Goal: Navigation & Orientation: Find specific page/section

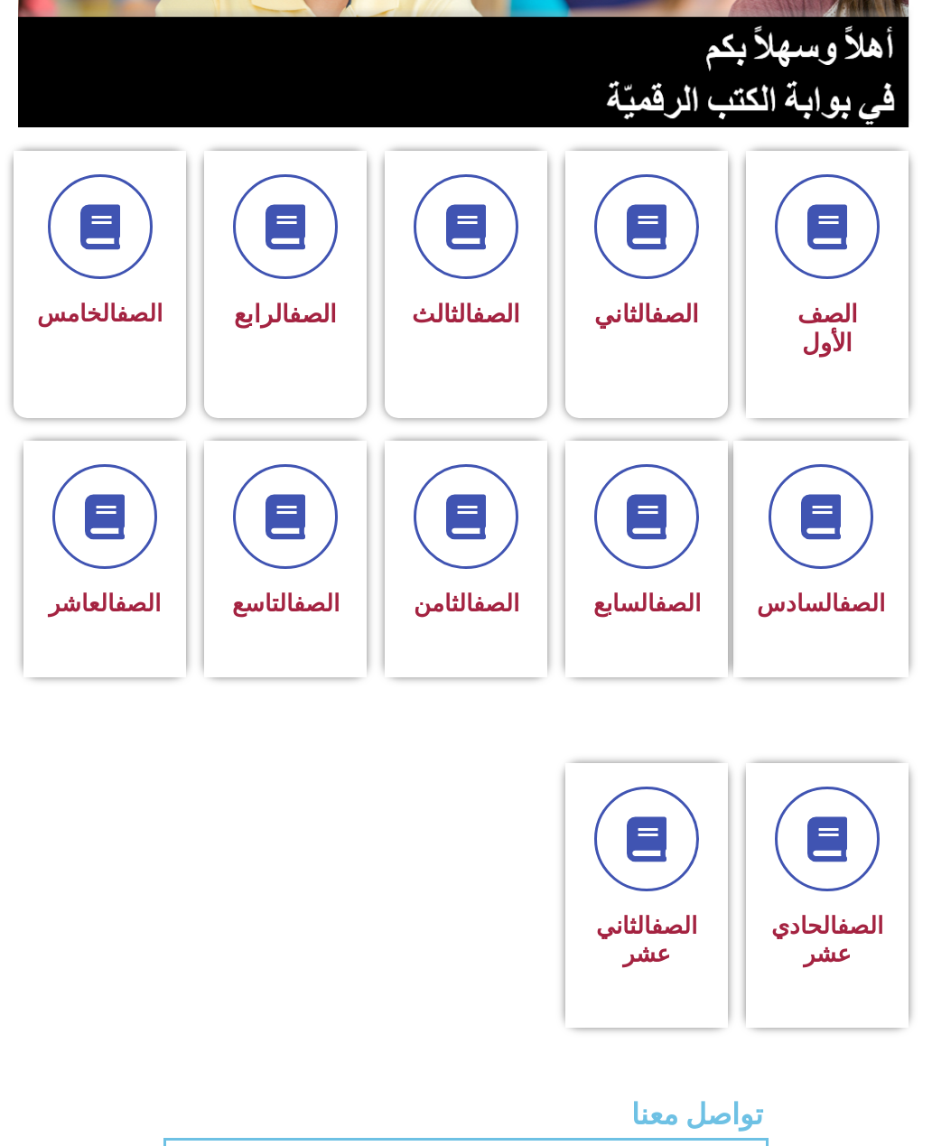
scroll to position [396, 0]
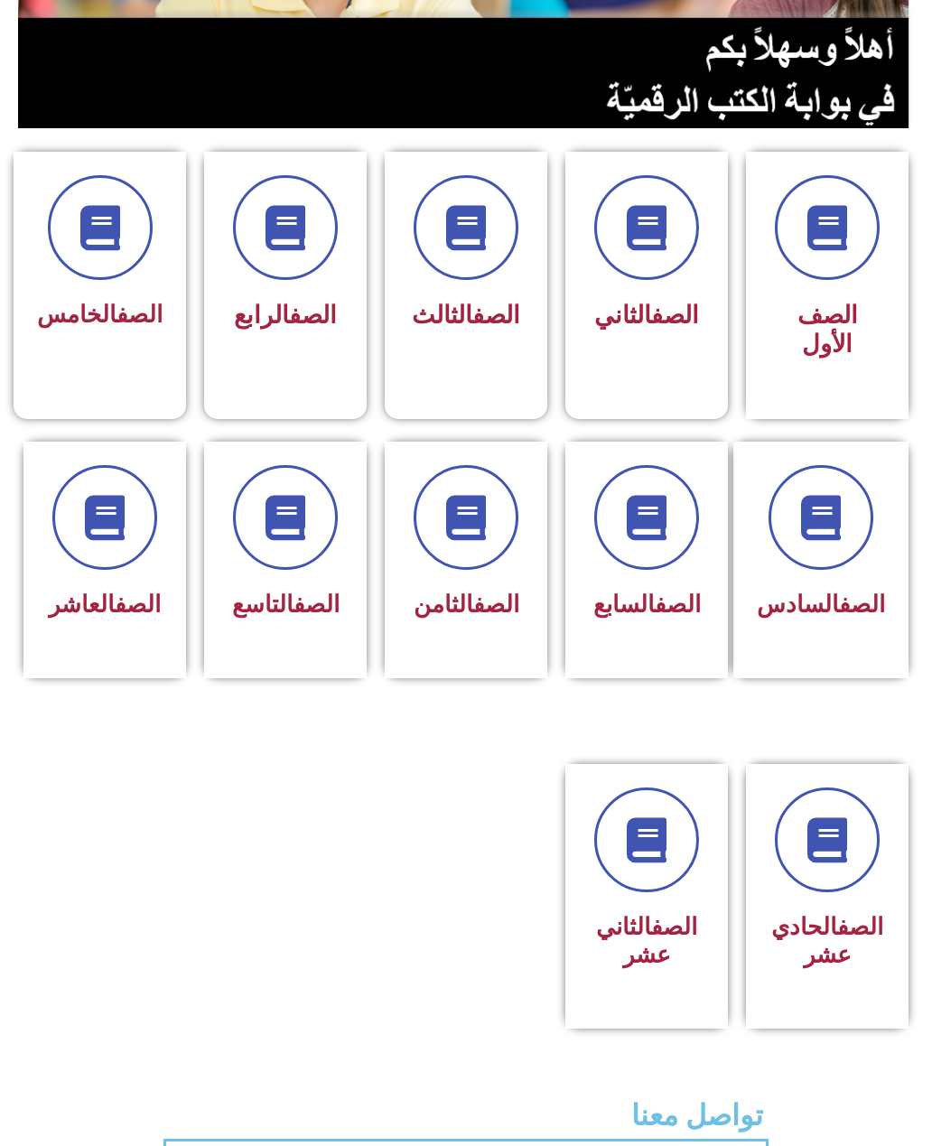
click at [835, 489] on span at bounding box center [821, 517] width 105 height 105
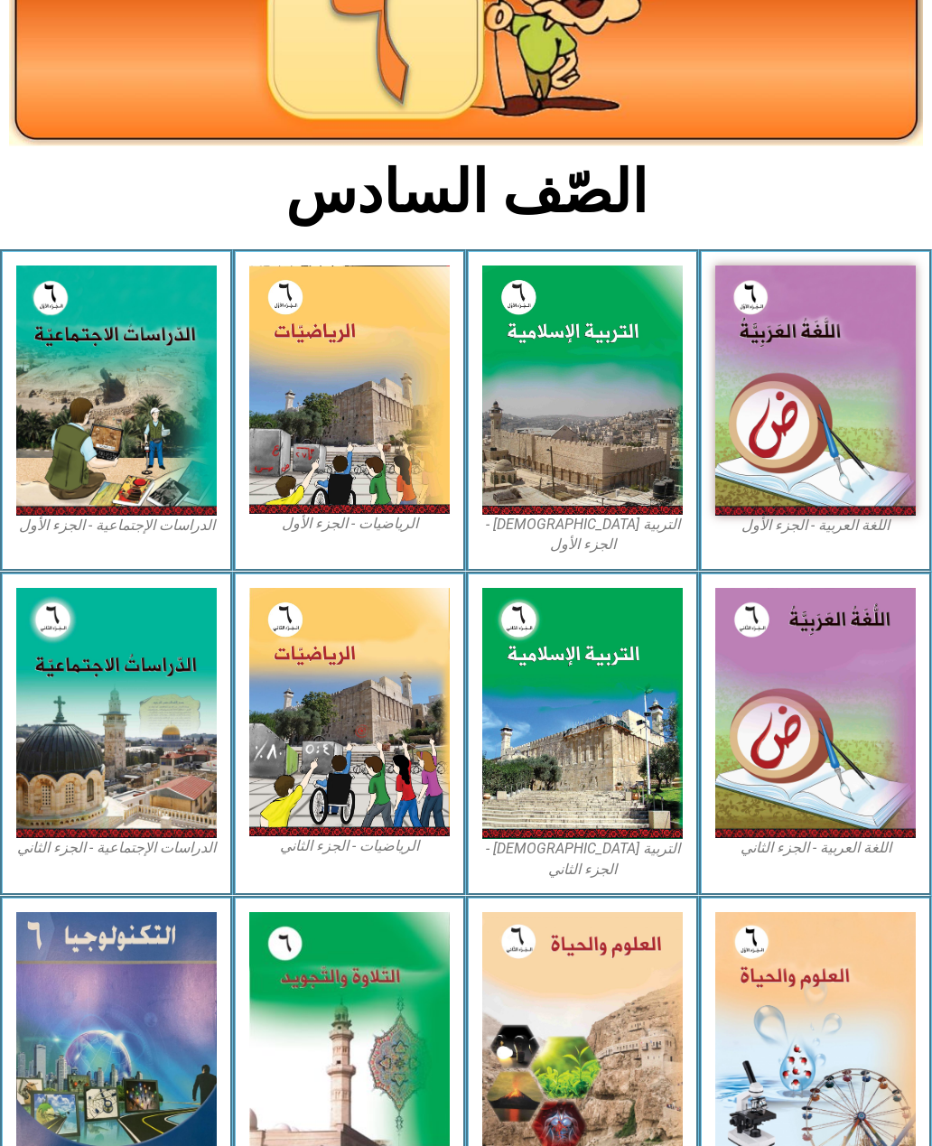
scroll to position [319, 0]
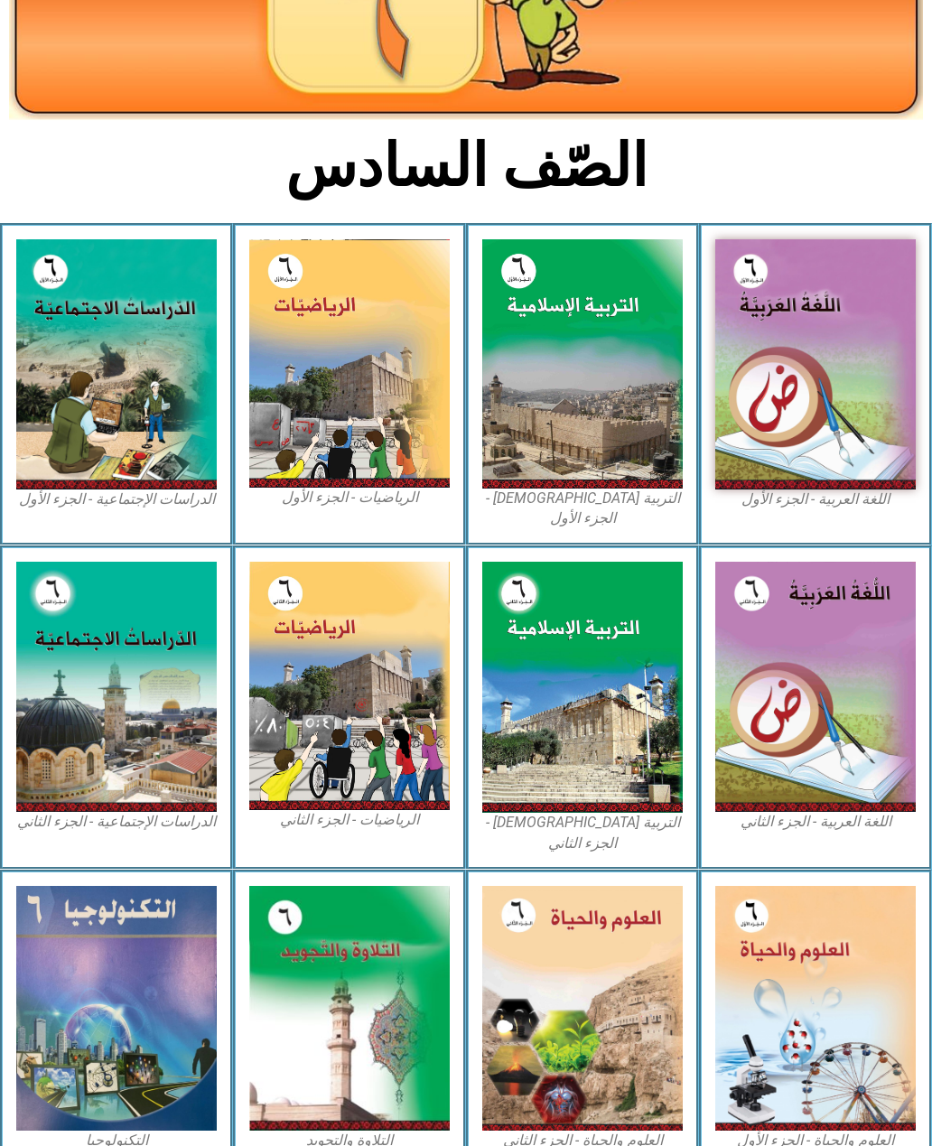
click at [817, 990] on img at bounding box center [815, 1008] width 200 height 245
click at [815, 1004] on img at bounding box center [815, 1008] width 200 height 245
click at [814, 946] on img at bounding box center [815, 1008] width 200 height 245
click at [832, 961] on img at bounding box center [815, 1008] width 200 height 245
click at [629, 946] on img at bounding box center [582, 1008] width 200 height 245
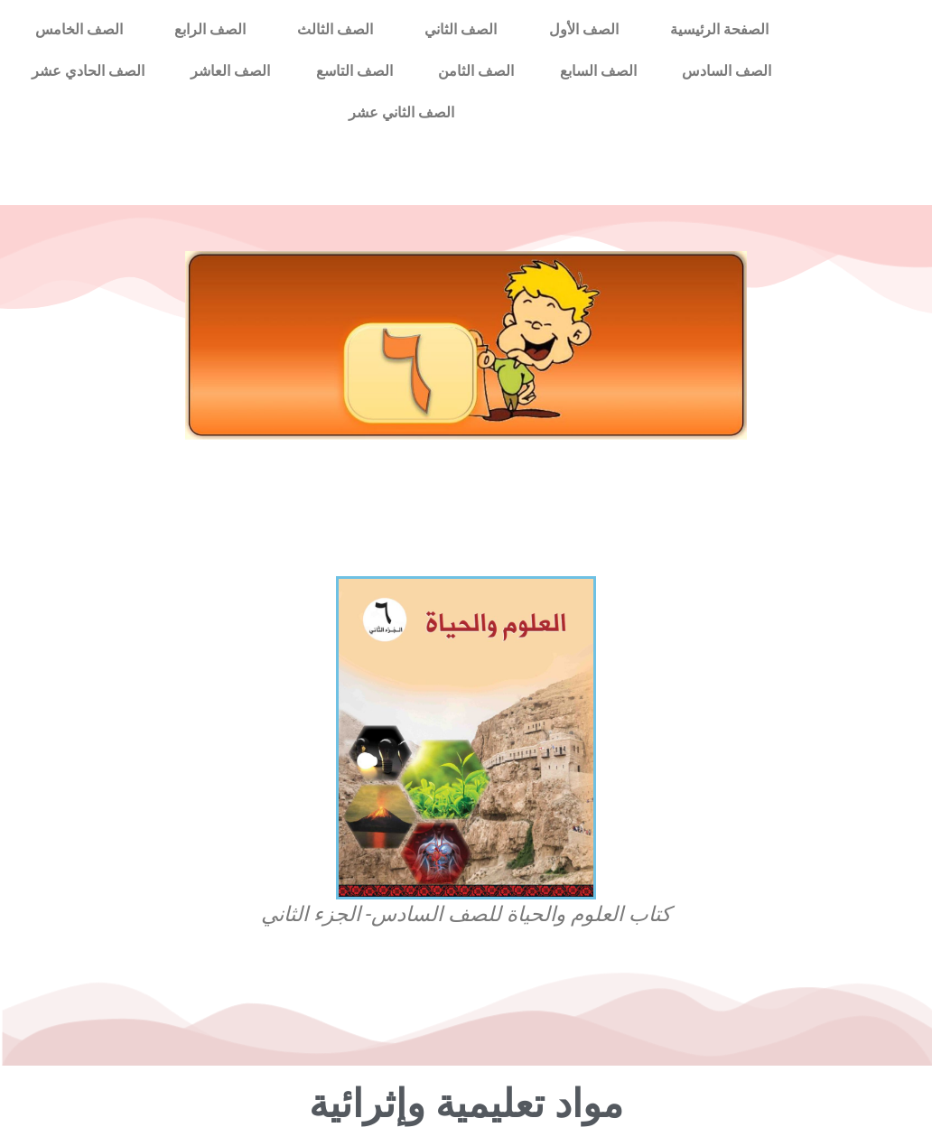
click at [736, 79] on link "الصف السادس" at bounding box center [726, 72] width 135 height 42
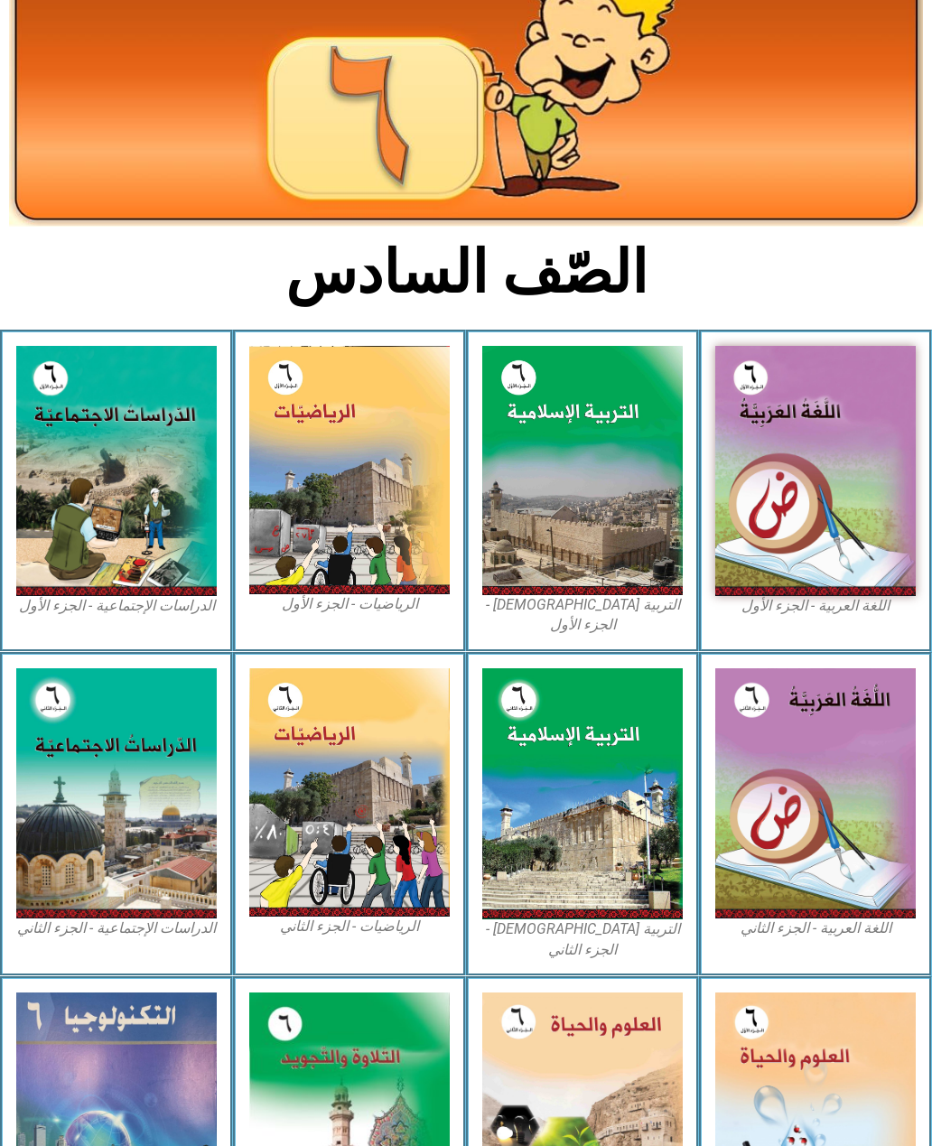
scroll to position [319, 0]
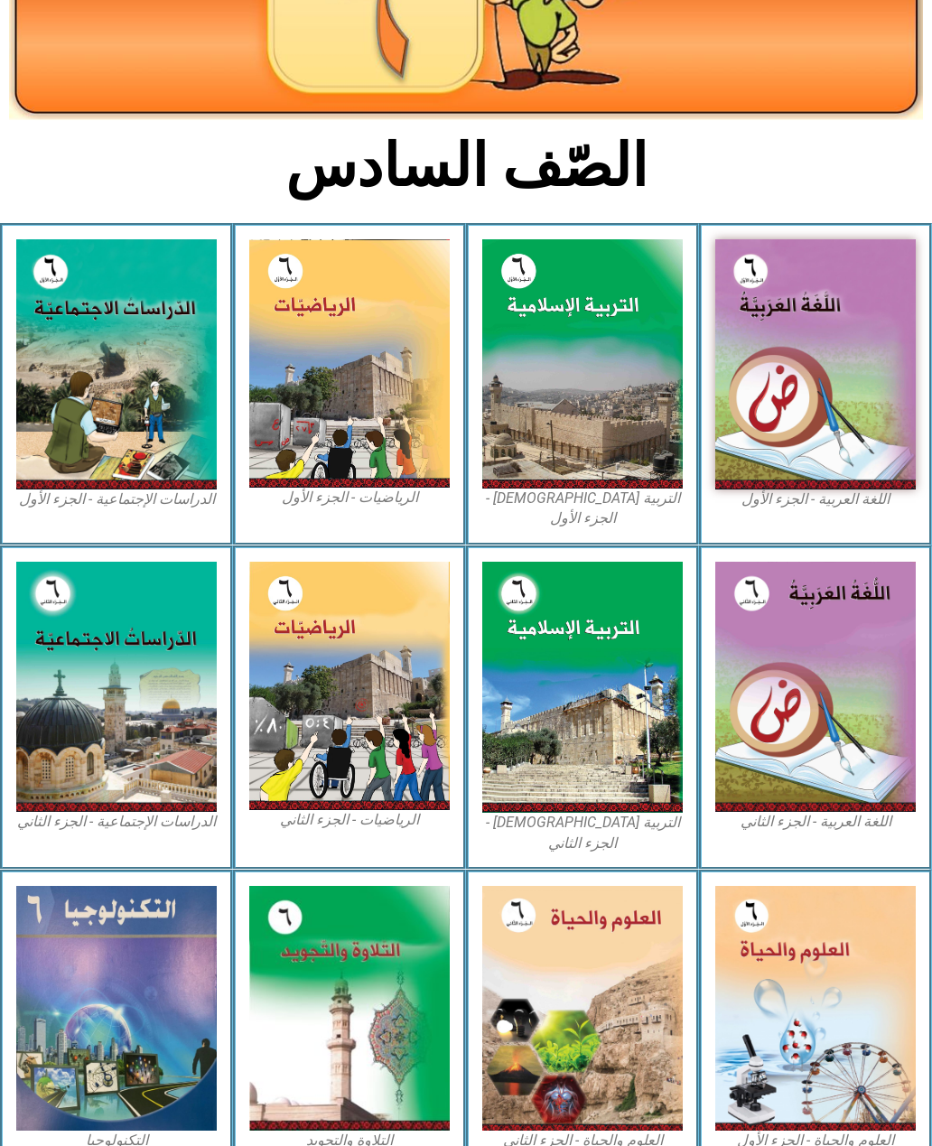
click at [807, 987] on img at bounding box center [815, 1008] width 200 height 245
click at [829, 946] on img at bounding box center [815, 1008] width 200 height 245
click at [821, 946] on img at bounding box center [815, 1008] width 200 height 245
click at [825, 963] on img at bounding box center [815, 1008] width 200 height 245
click at [821, 967] on img at bounding box center [815, 1008] width 200 height 245
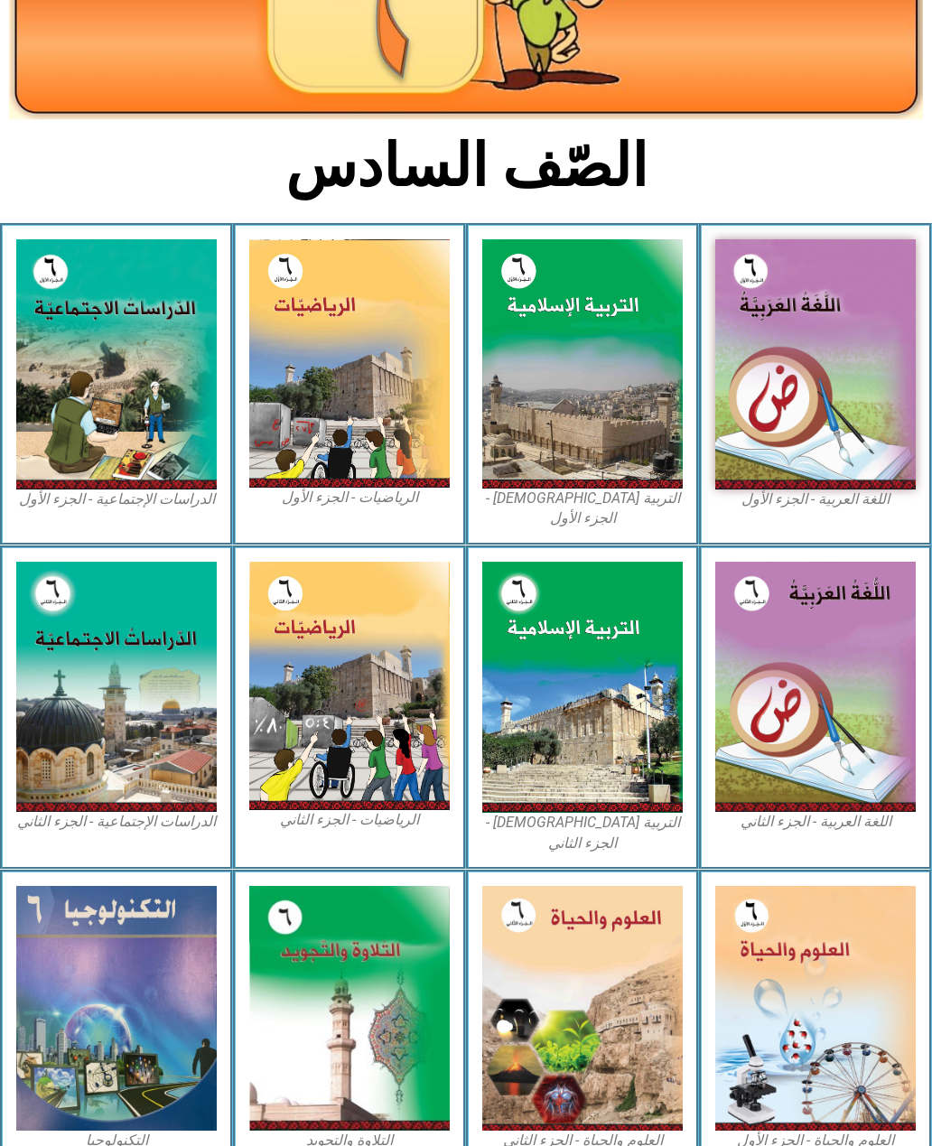
click at [821, 969] on img at bounding box center [815, 1008] width 200 height 245
click at [821, 970] on img at bounding box center [815, 1008] width 200 height 245
click at [817, 972] on img at bounding box center [815, 1008] width 200 height 245
click at [814, 974] on img at bounding box center [815, 1008] width 200 height 245
click at [755, 965] on img at bounding box center [815, 1008] width 200 height 245
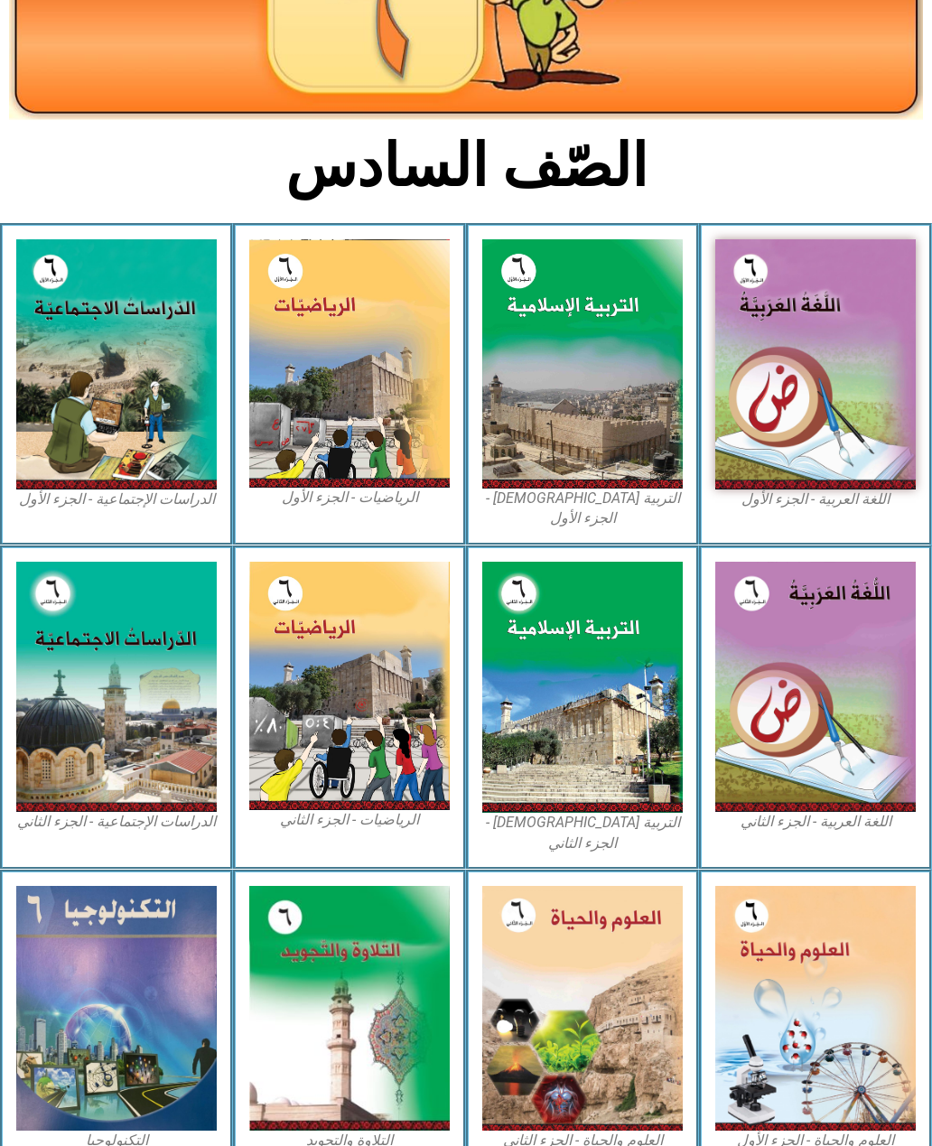
click at [764, 964] on img at bounding box center [815, 1008] width 200 height 245
click at [774, 964] on img at bounding box center [815, 1008] width 200 height 245
click at [784, 963] on img at bounding box center [815, 1008] width 200 height 245
click at [787, 964] on img at bounding box center [815, 1008] width 200 height 245
click at [789, 964] on img at bounding box center [815, 1008] width 200 height 245
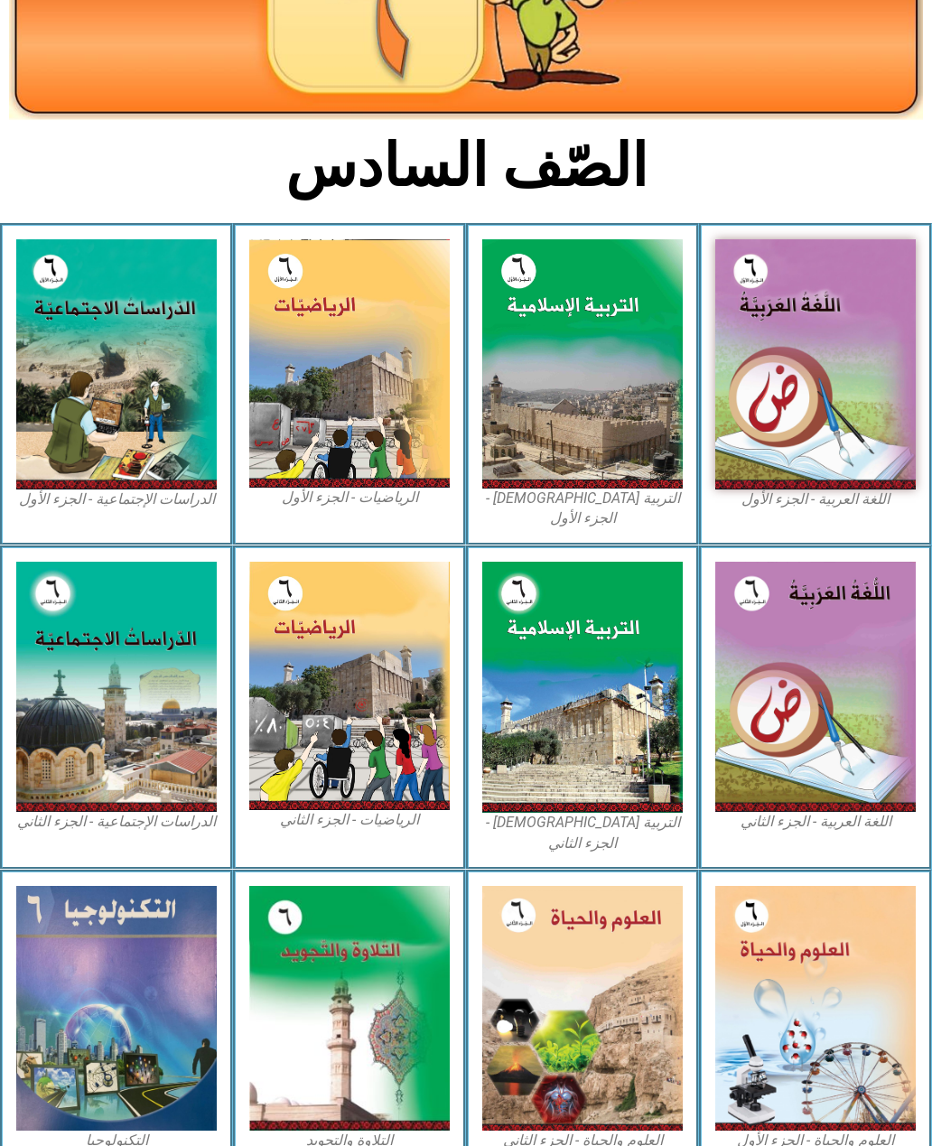
click at [792, 965] on img at bounding box center [815, 1008] width 200 height 245
click at [794, 965] on img at bounding box center [815, 1008] width 200 height 245
click at [793, 965] on img at bounding box center [815, 1008] width 200 height 245
click at [803, 965] on img at bounding box center [815, 1008] width 200 height 245
click at [806, 965] on img at bounding box center [815, 1008] width 200 height 245
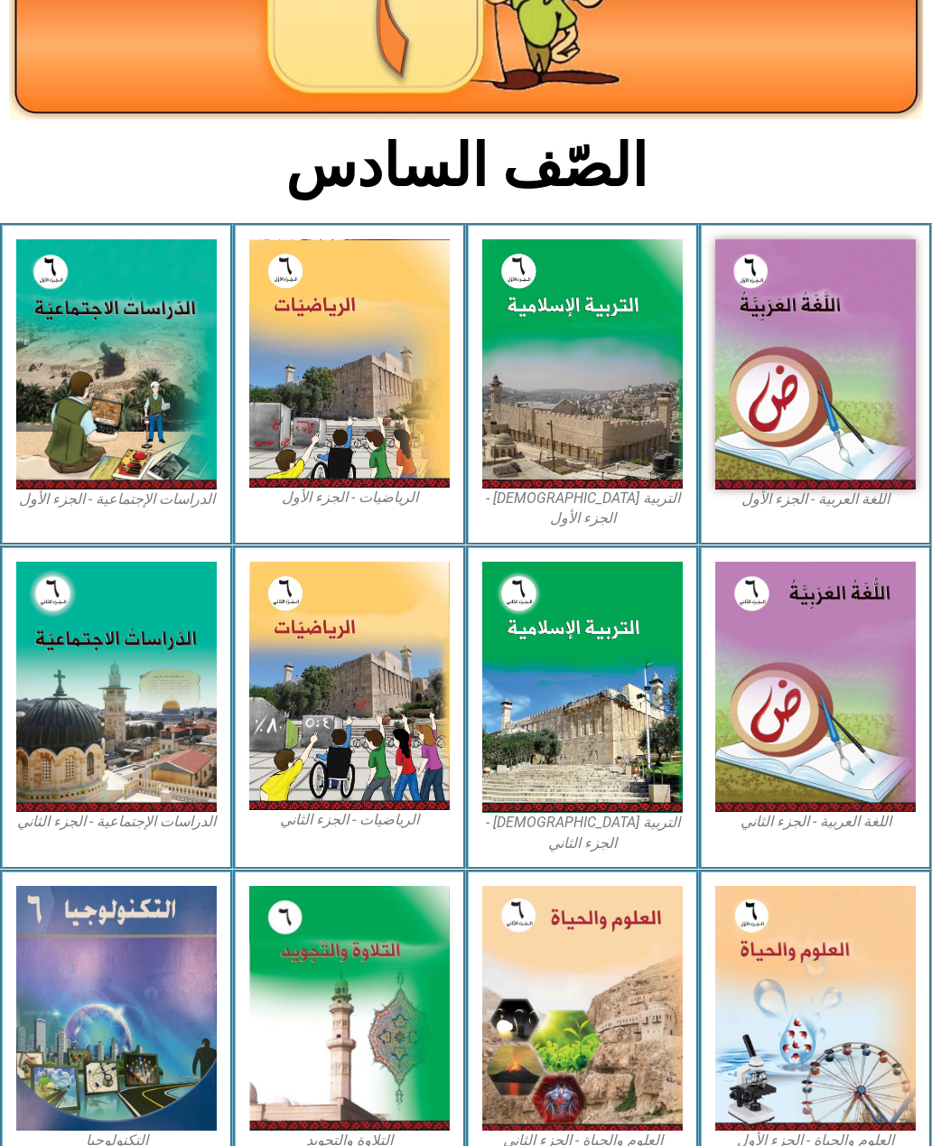
click at [811, 965] on img at bounding box center [815, 1008] width 200 height 245
click at [776, 993] on img at bounding box center [815, 1008] width 200 height 245
click at [603, 1018] on img at bounding box center [582, 1008] width 200 height 245
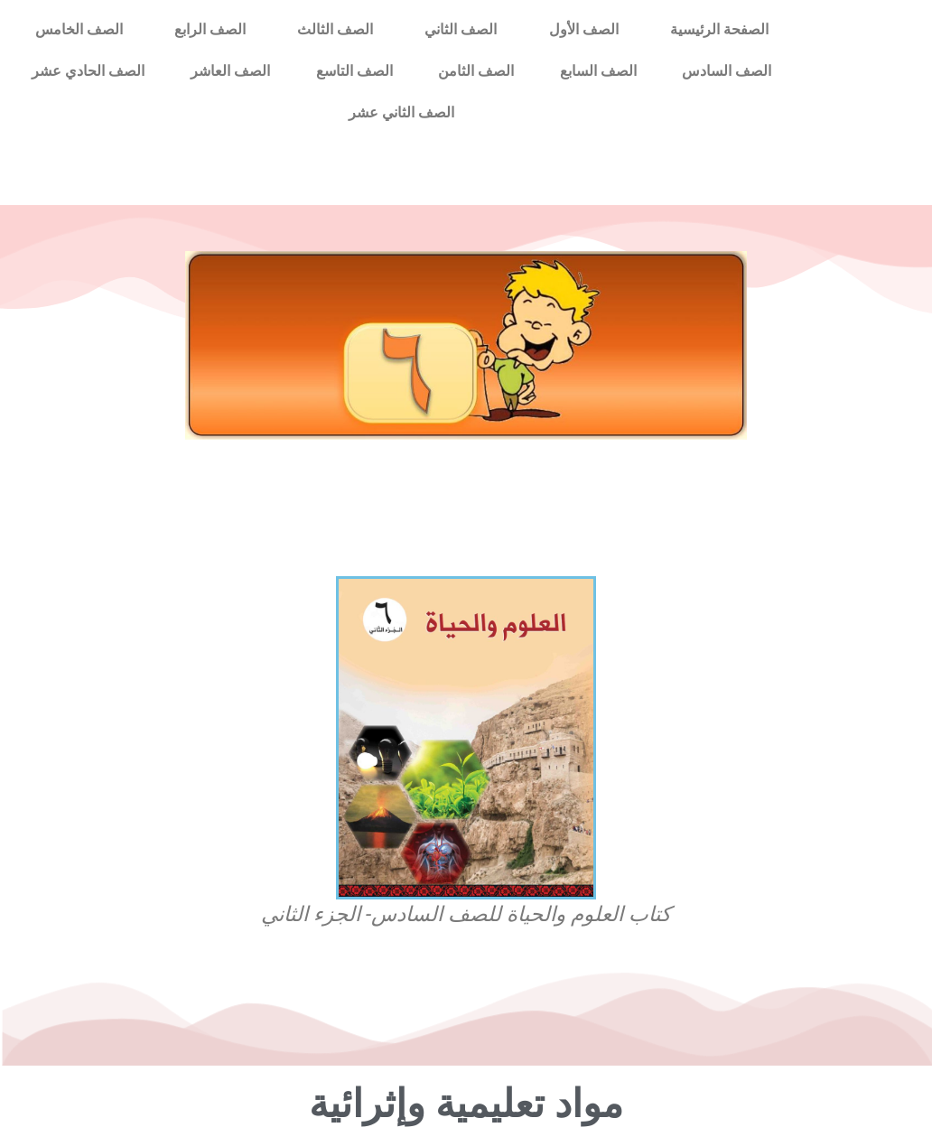
click at [83, 27] on link "الصف الخامس" at bounding box center [78, 30] width 139 height 42
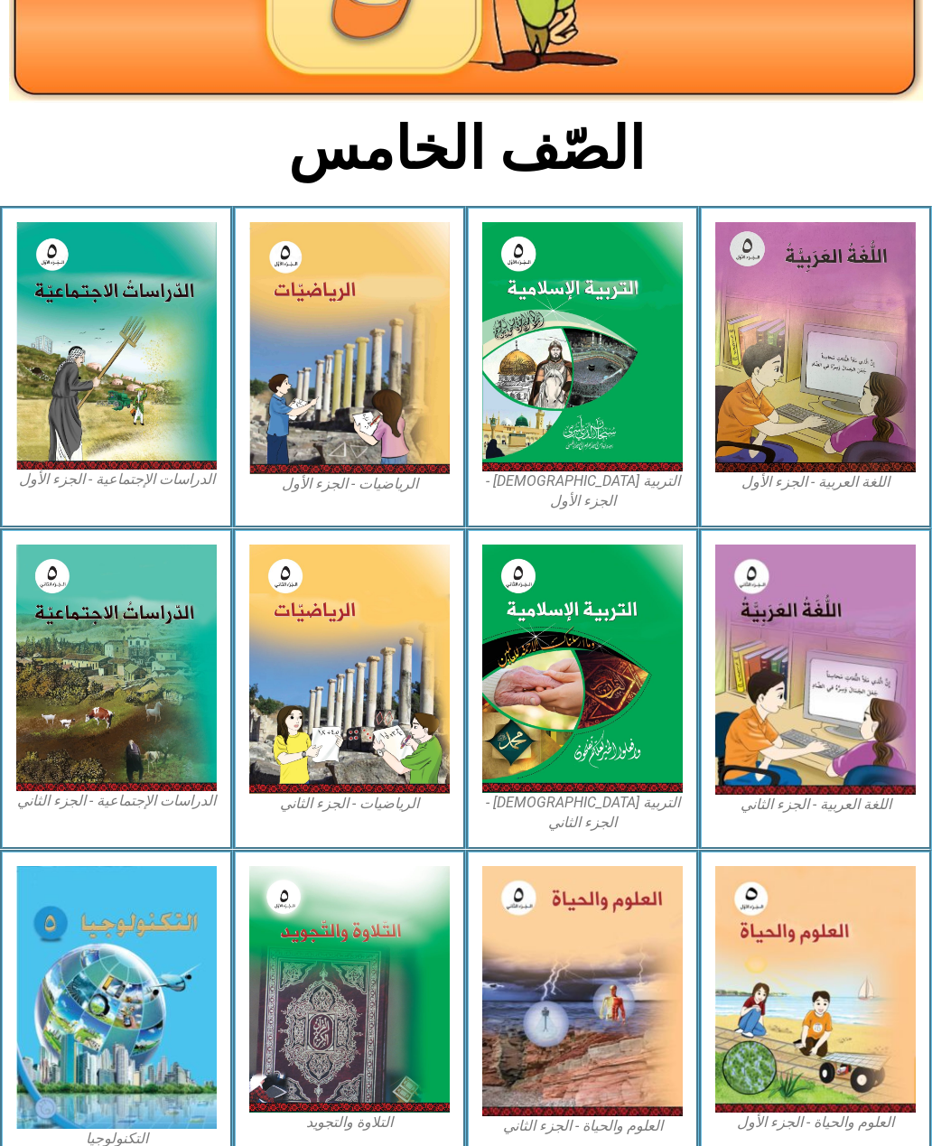
scroll to position [340, 0]
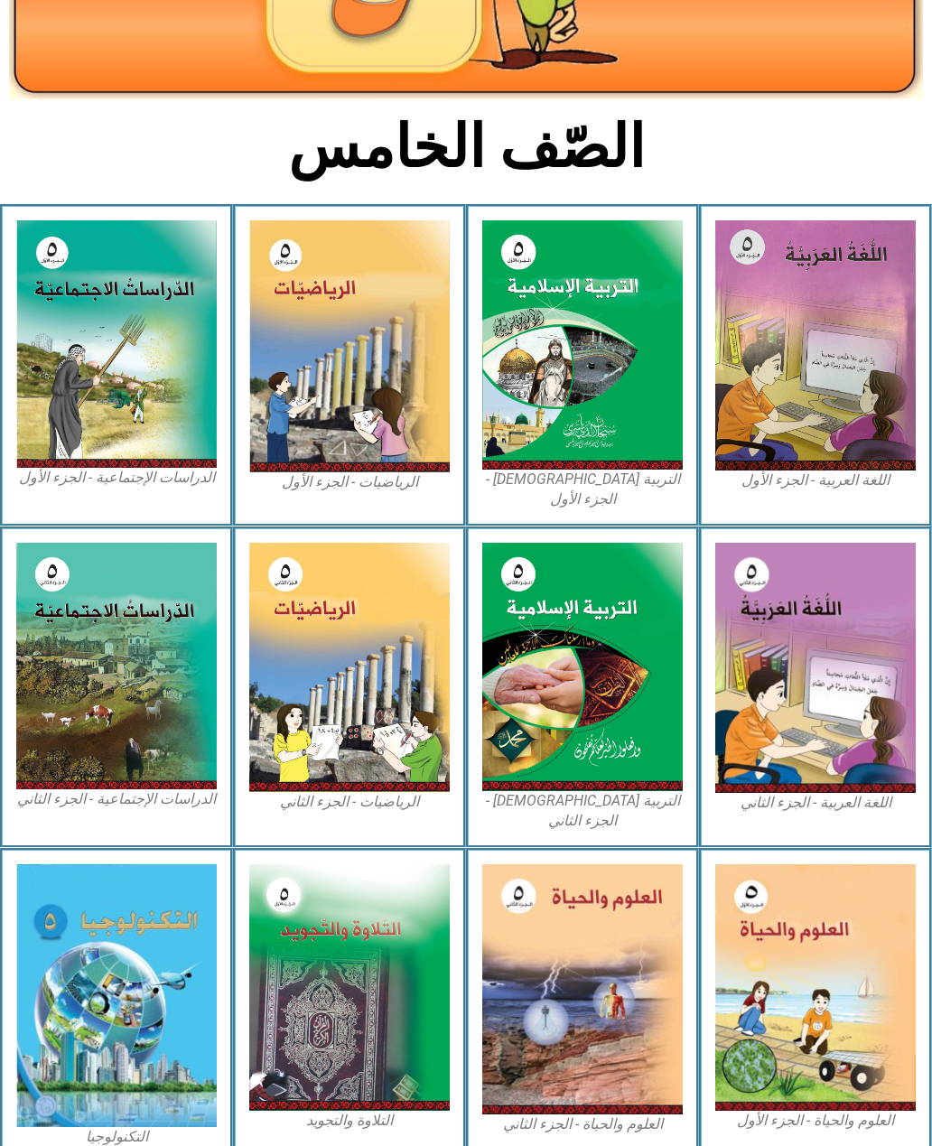
click at [821, 927] on img at bounding box center [815, 987] width 200 height 247
click at [830, 923] on img at bounding box center [815, 987] width 200 height 247
click at [821, 926] on img at bounding box center [815, 987] width 200 height 247
click at [816, 930] on img at bounding box center [815, 987] width 200 height 247
click at [808, 933] on img at bounding box center [815, 987] width 200 height 247
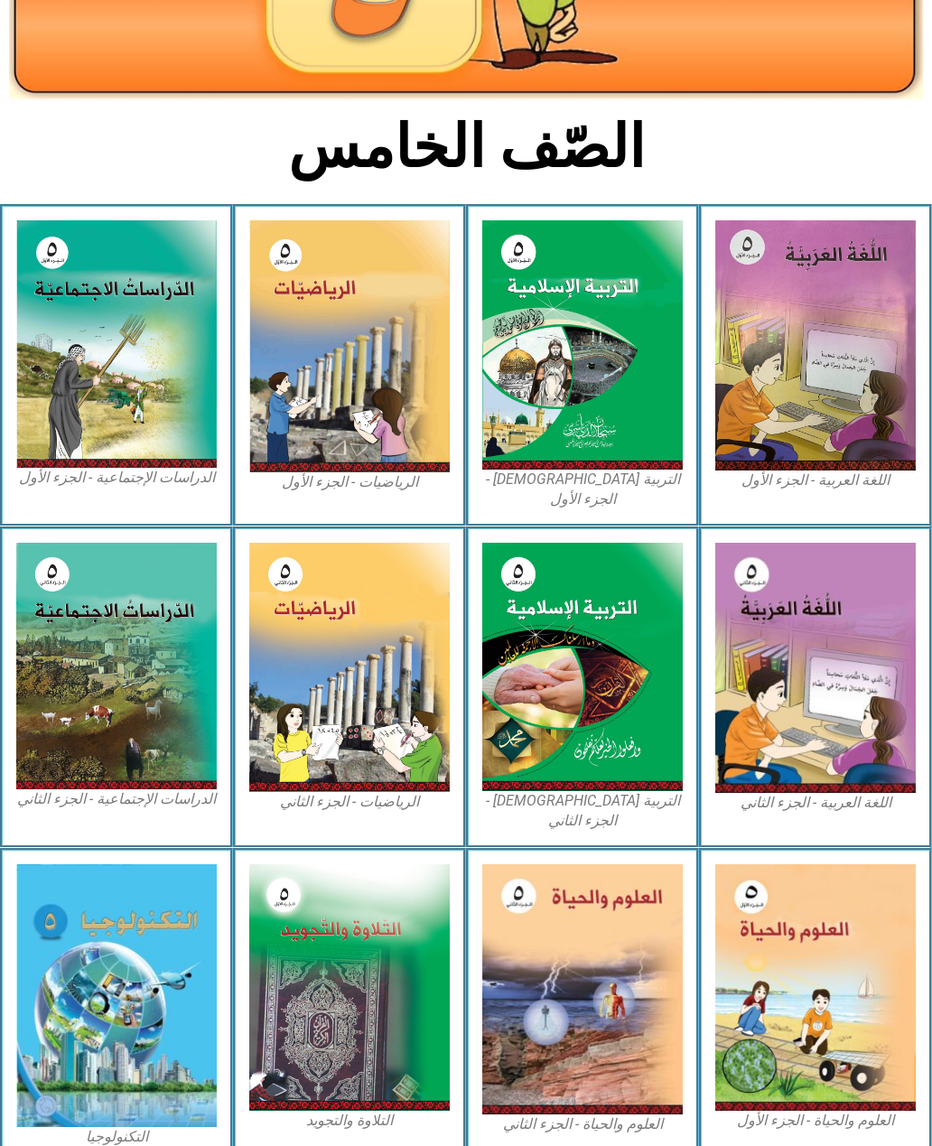
click at [803, 937] on img at bounding box center [815, 987] width 200 height 247
click at [802, 938] on img at bounding box center [815, 987] width 200 height 247
click at [797, 941] on img at bounding box center [815, 987] width 200 height 247
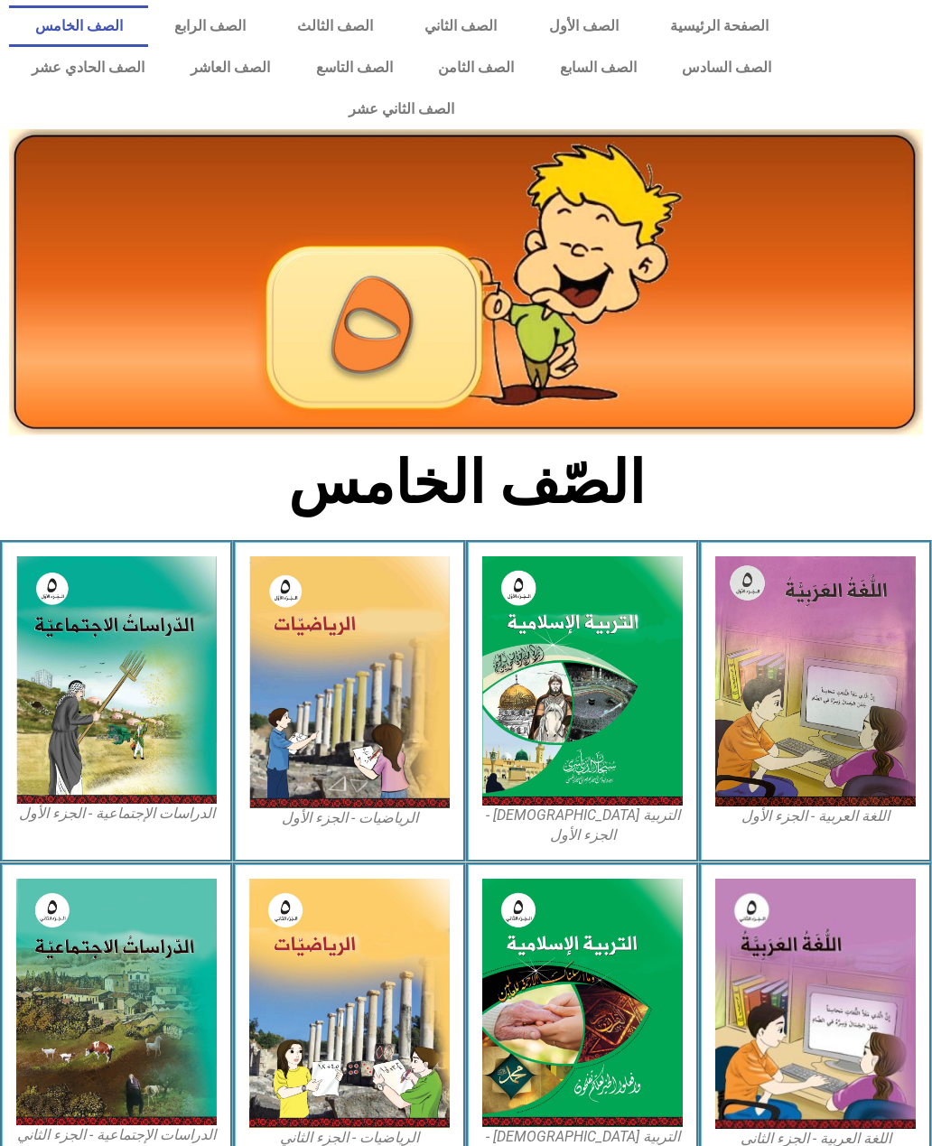
scroll to position [0, 0]
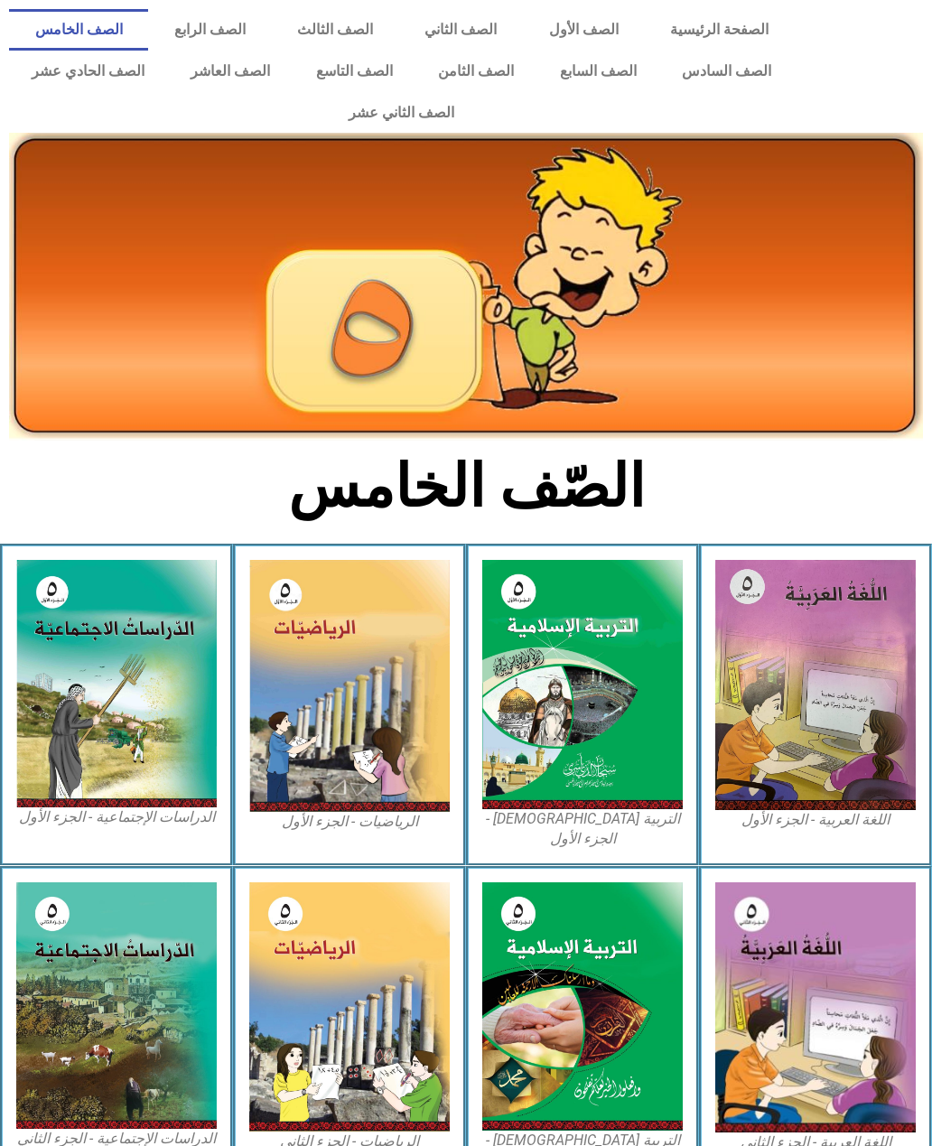
click at [704, 23] on link "الصفحة الرئيسية" at bounding box center [719, 30] width 150 height 42
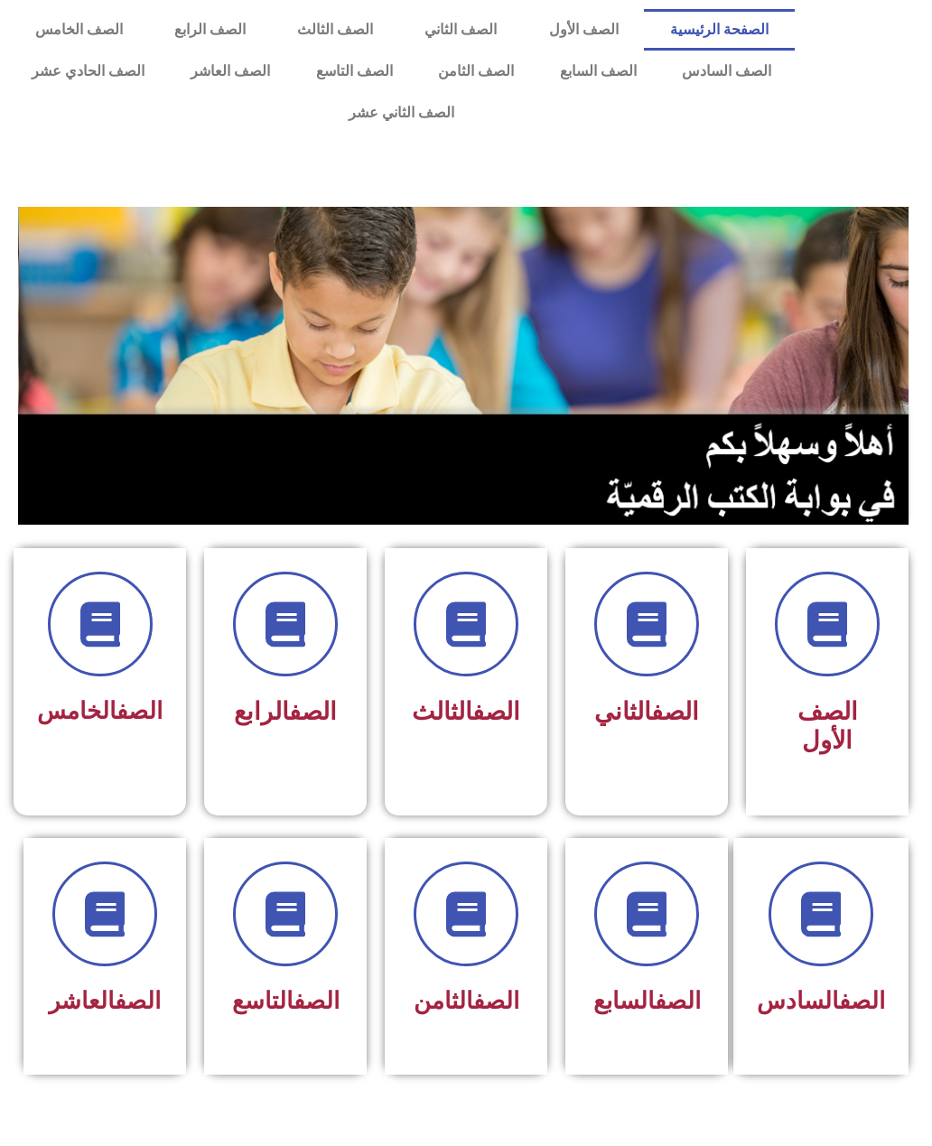
click at [831, 965] on span at bounding box center [821, 914] width 105 height 105
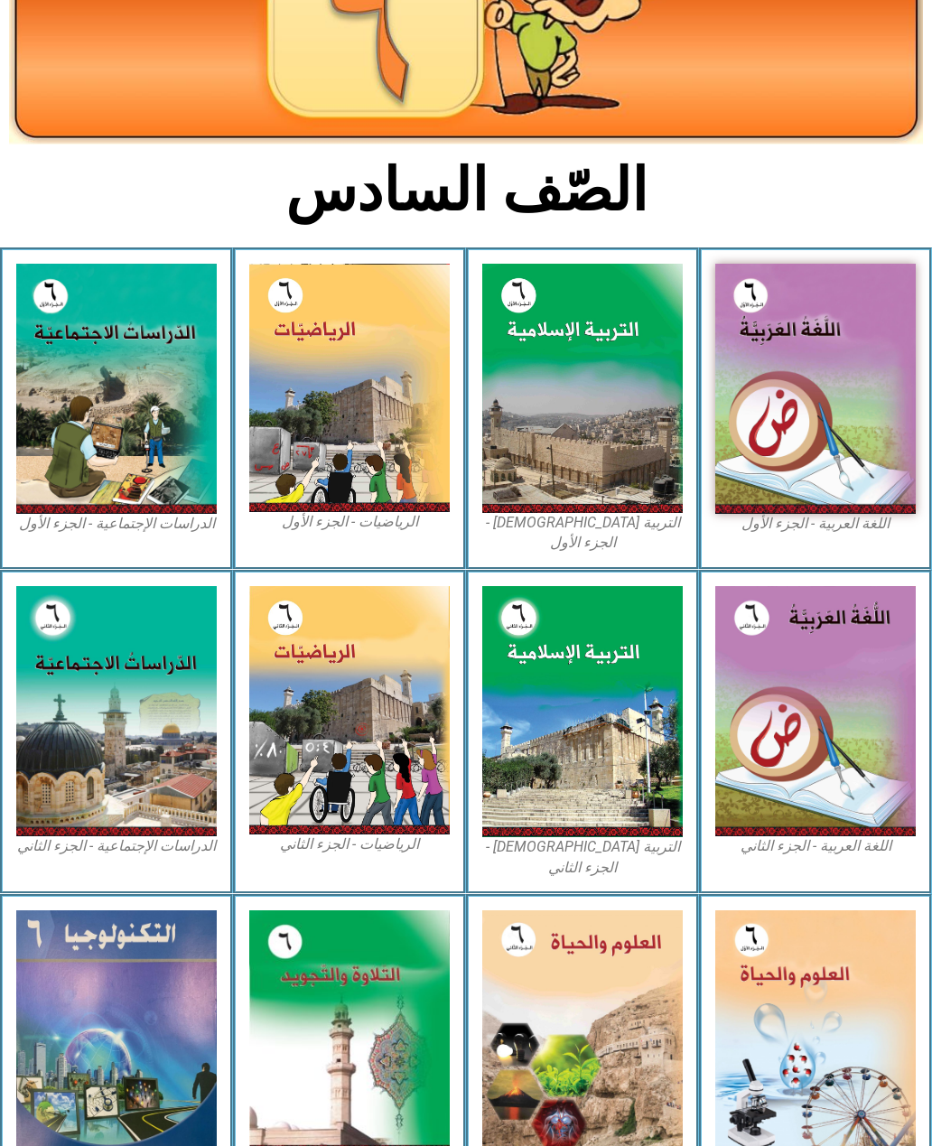
scroll to position [294, 0]
click at [818, 1038] on img at bounding box center [815, 1032] width 200 height 245
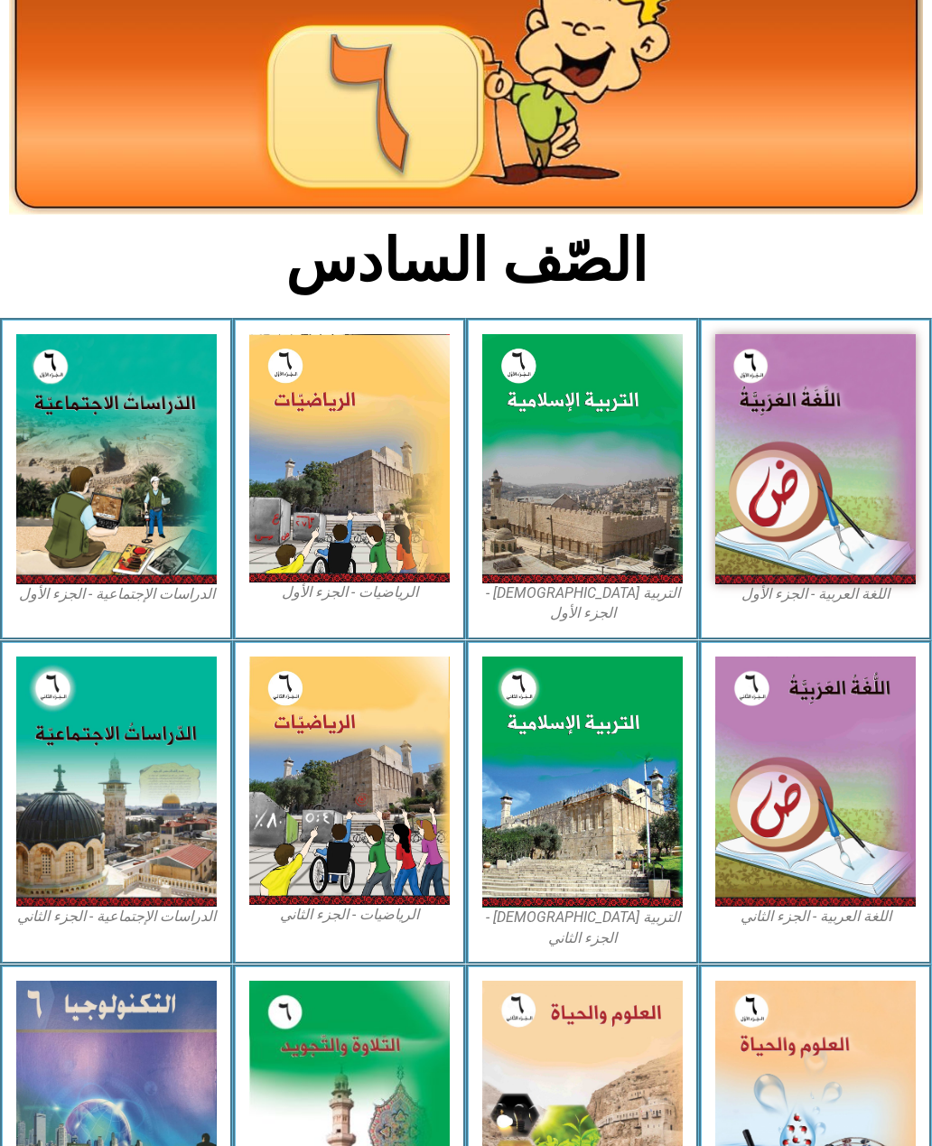
scroll to position [224, 0]
click at [842, 1032] on img at bounding box center [815, 1103] width 200 height 245
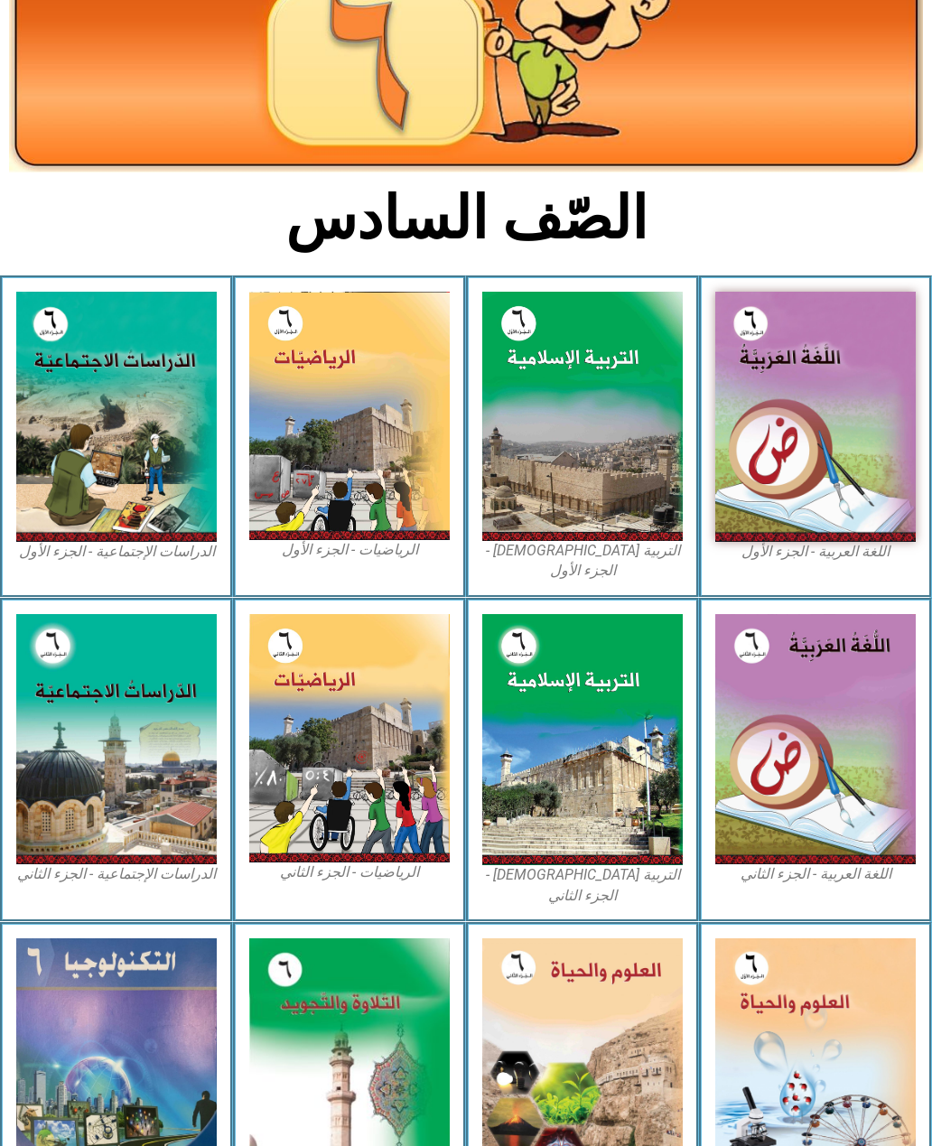
scroll to position [319, 0]
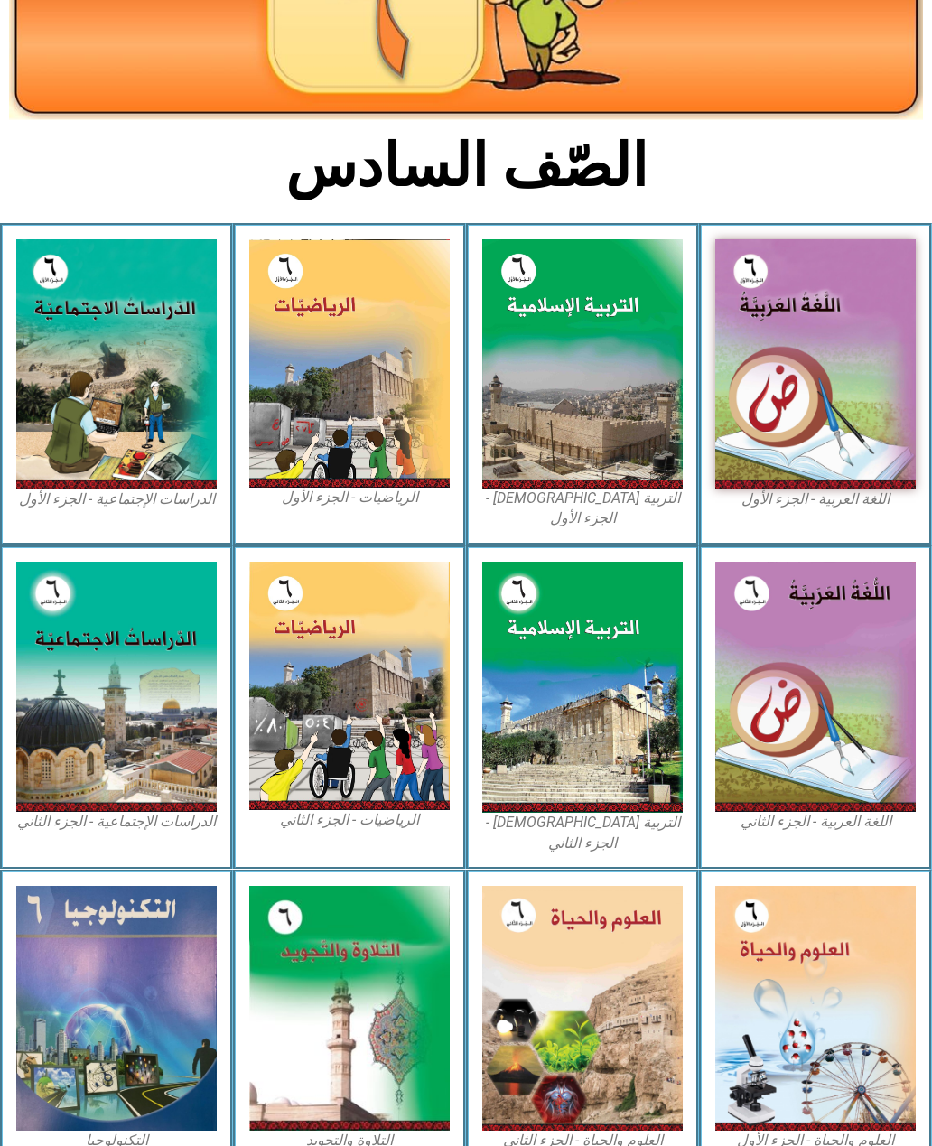
click at [811, 1131] on figcaption "العلوم والحياة - الجزء الأول" at bounding box center [815, 1141] width 200 height 20
click at [768, 1038] on img at bounding box center [815, 1008] width 200 height 245
click at [772, 1039] on img at bounding box center [815, 1008] width 200 height 245
click at [769, 1032] on img at bounding box center [815, 1008] width 200 height 245
click at [774, 1037] on img at bounding box center [815, 1008] width 200 height 245
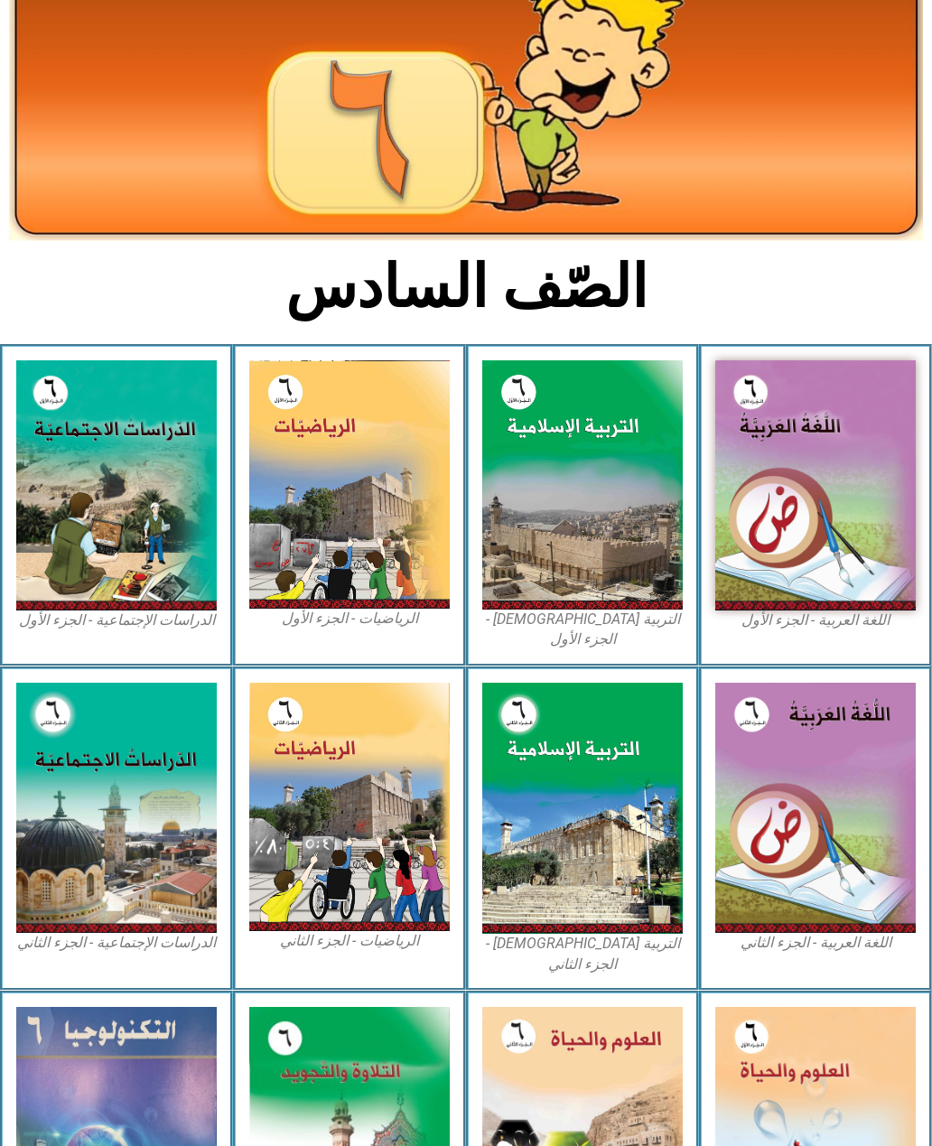
scroll to position [0, 0]
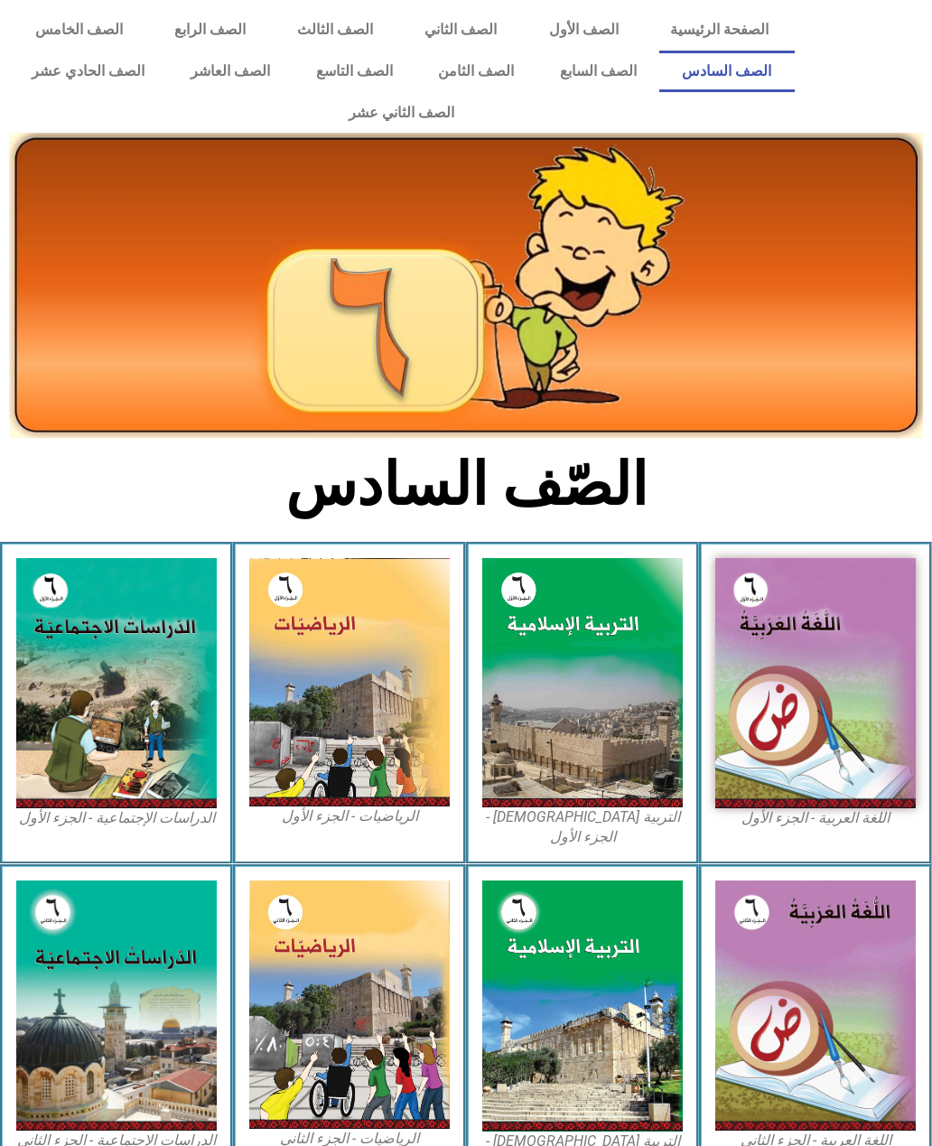
click at [592, 80] on link "الصف السابع" at bounding box center [597, 72] width 123 height 42
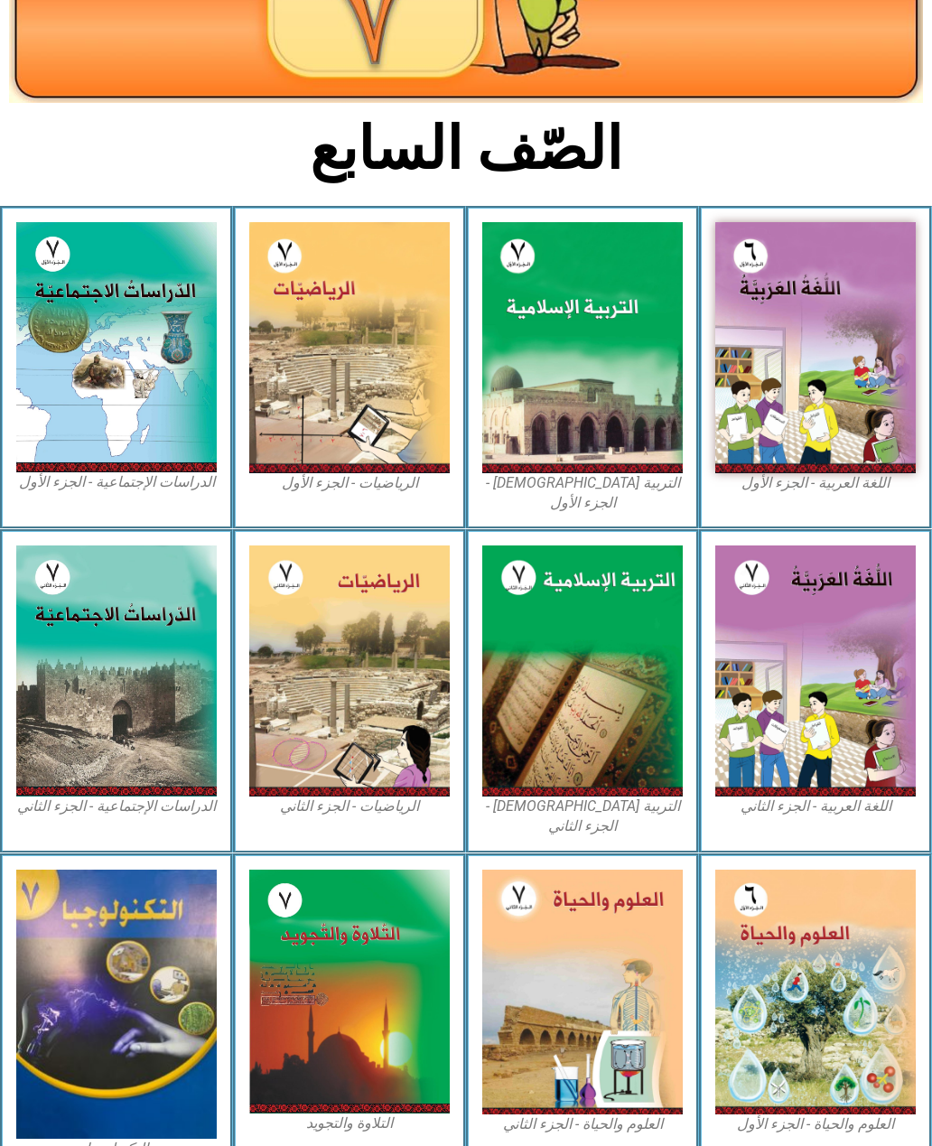
scroll to position [340, 0]
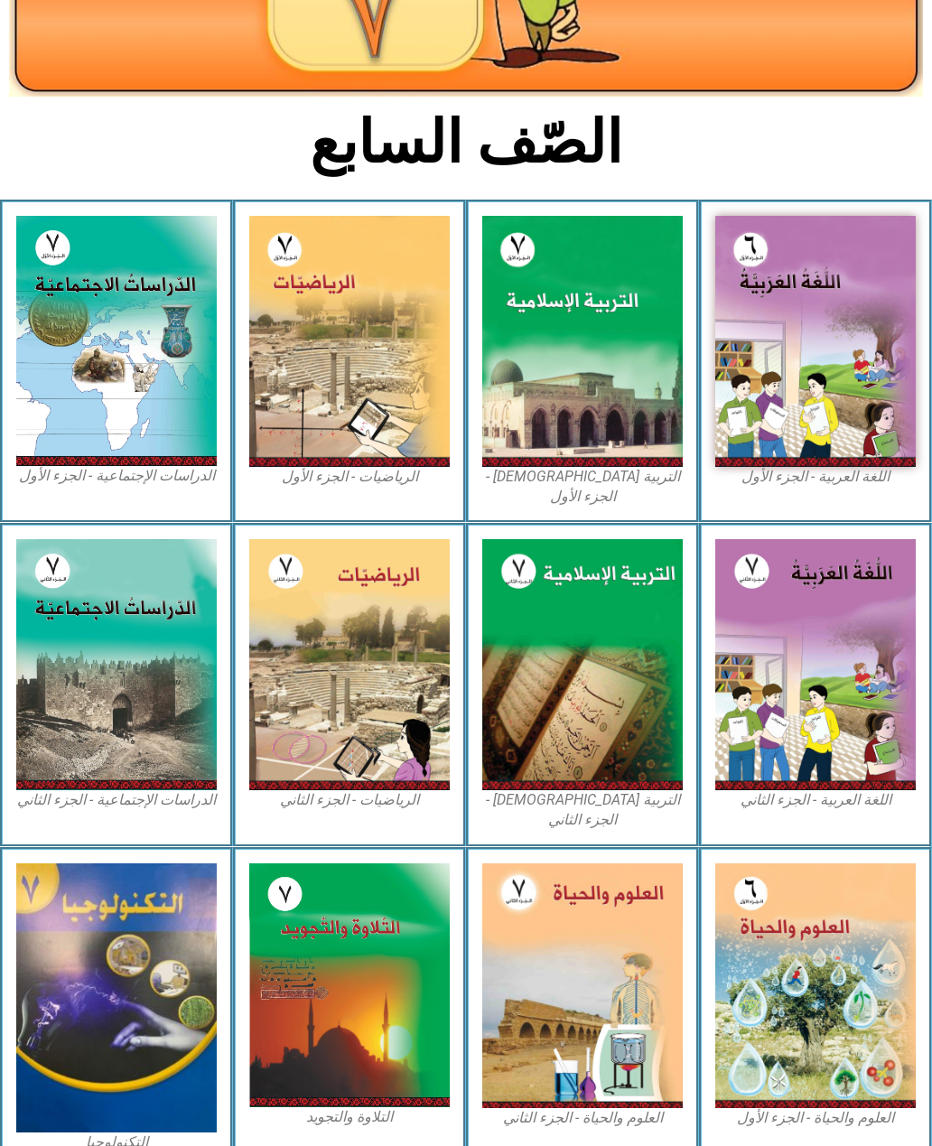
click at [804, 914] on img at bounding box center [815, 985] width 200 height 245
click at [828, 914] on img at bounding box center [815, 985] width 200 height 245
click at [816, 915] on img at bounding box center [815, 985] width 200 height 245
click at [811, 922] on img at bounding box center [815, 985] width 200 height 245
click at [806, 924] on img at bounding box center [815, 985] width 200 height 245
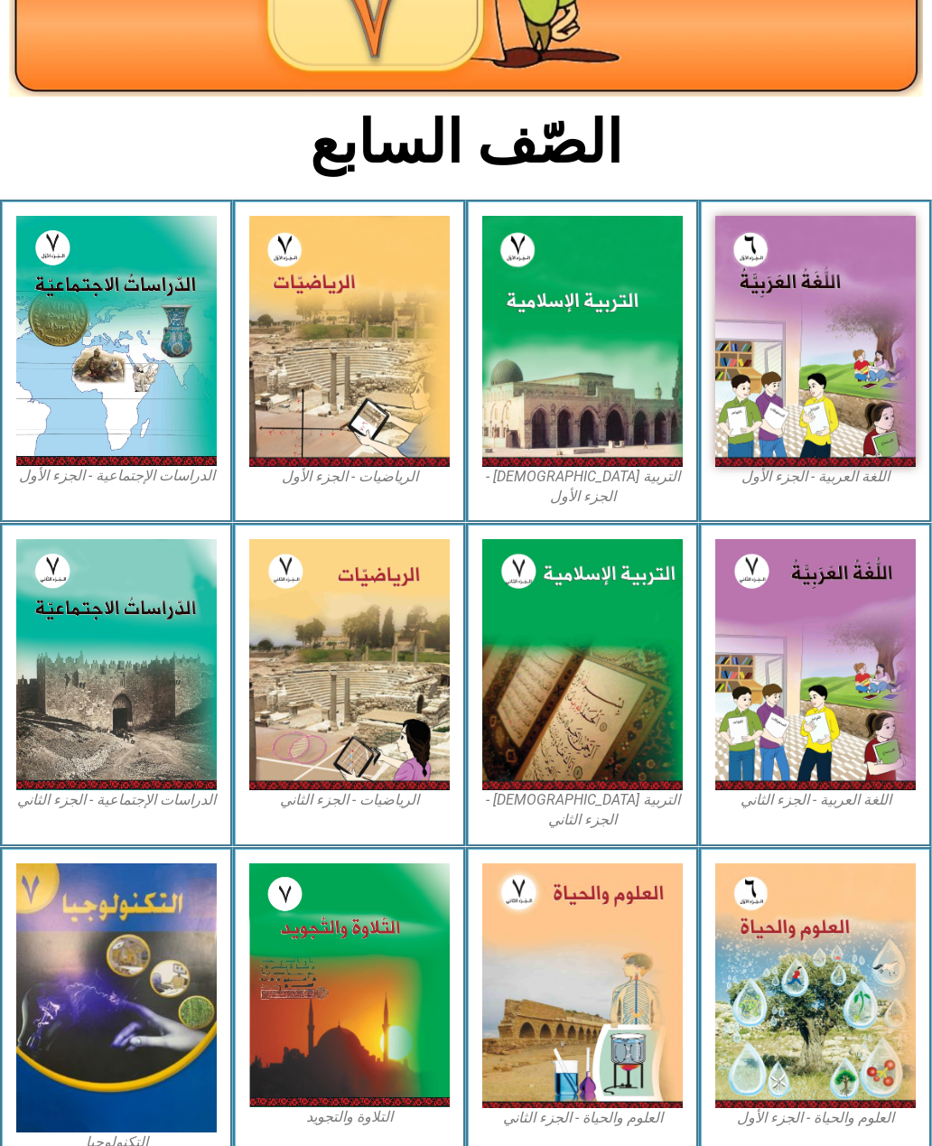
click at [800, 925] on img at bounding box center [815, 985] width 200 height 245
click at [810, 628] on img at bounding box center [815, 664] width 200 height 251
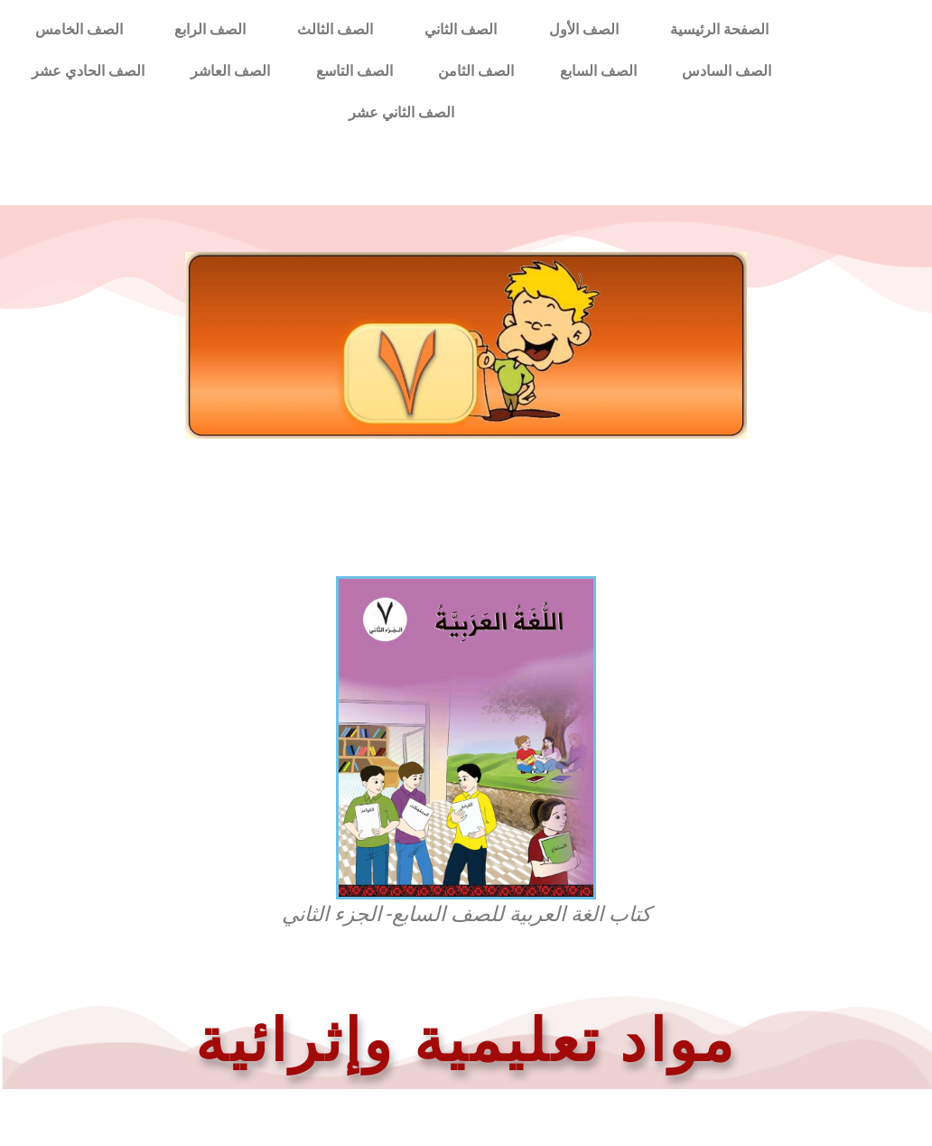
click at [730, 61] on link "الصف السادس" at bounding box center [726, 72] width 135 height 42
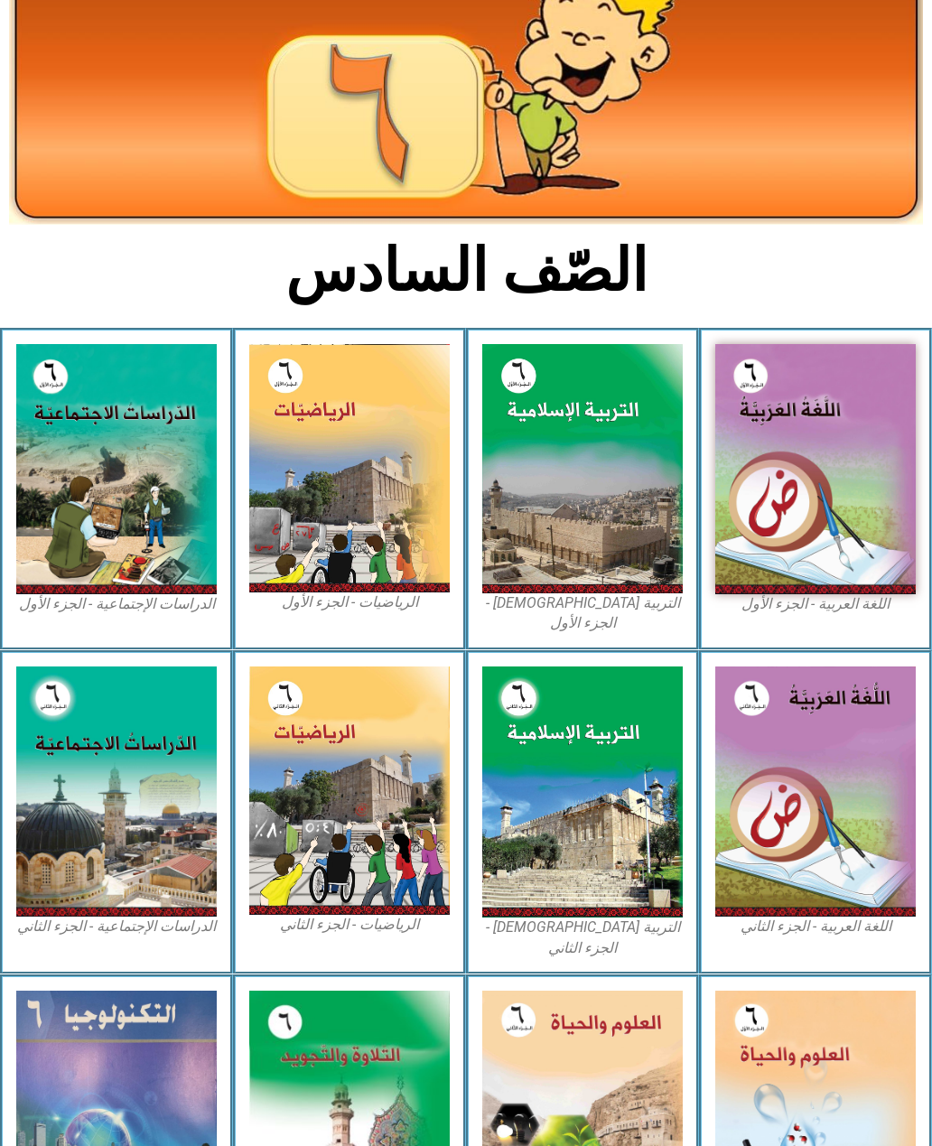
scroll to position [319, 0]
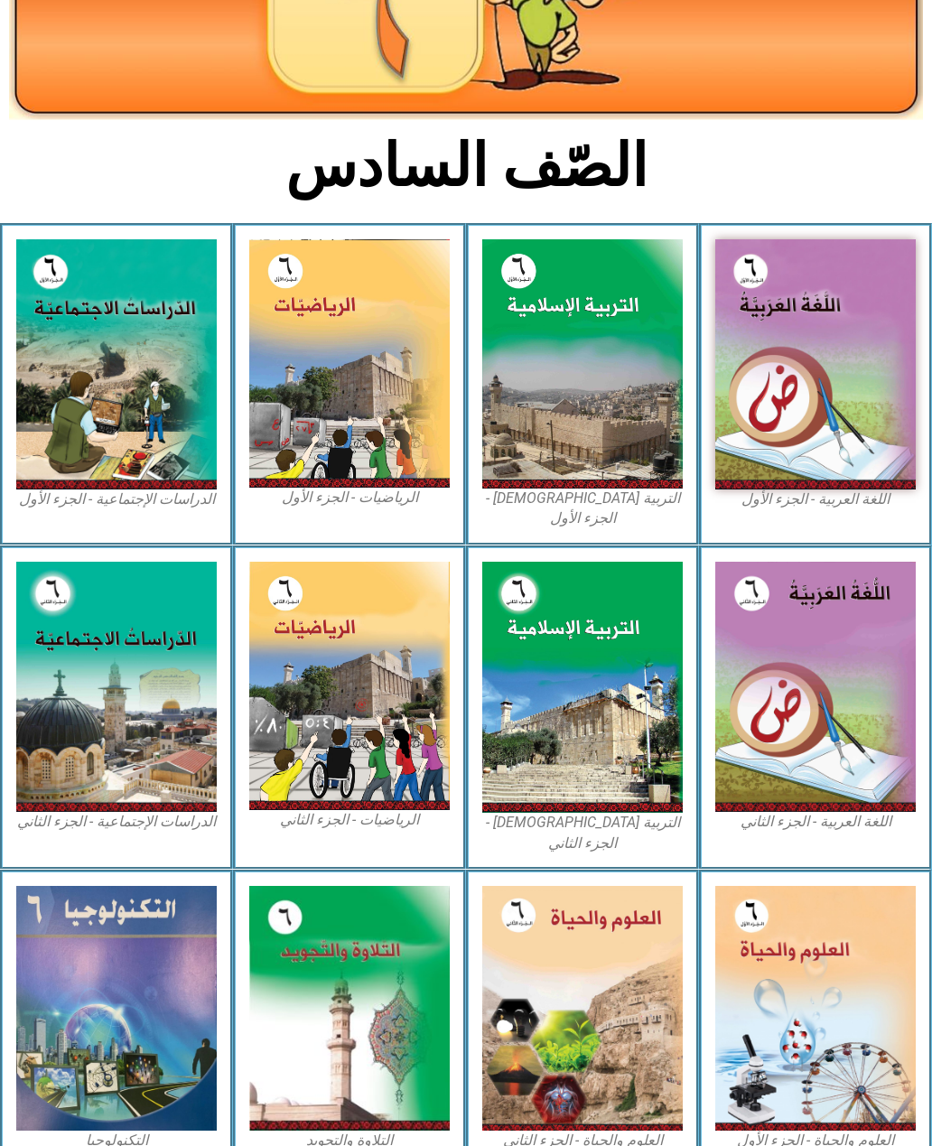
click at [836, 948] on img at bounding box center [815, 1008] width 200 height 245
click at [846, 939] on img at bounding box center [815, 1008] width 200 height 245
click at [844, 939] on img at bounding box center [815, 1008] width 200 height 245
click at [842, 941] on img at bounding box center [815, 1008] width 200 height 245
click at [842, 944] on img at bounding box center [815, 1008] width 200 height 245
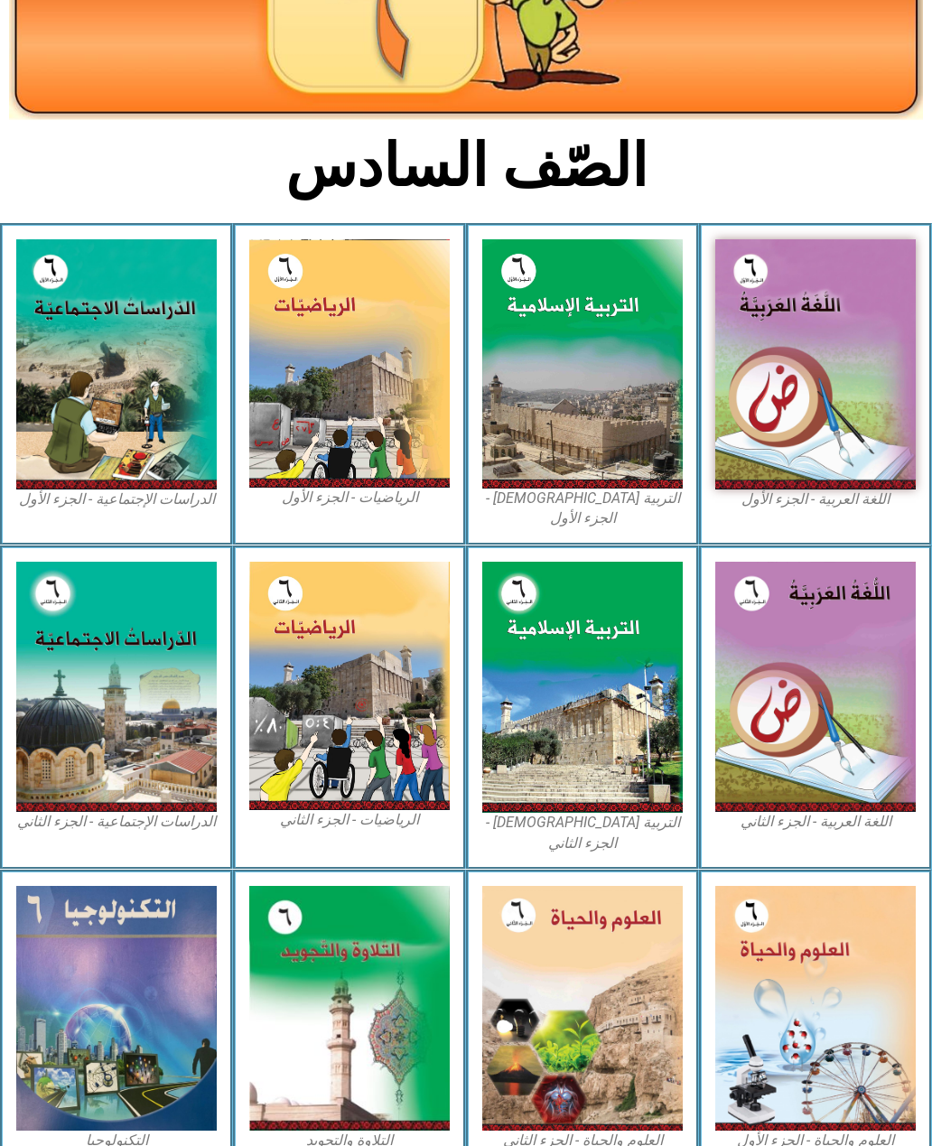
click at [844, 948] on img at bounding box center [815, 1008] width 200 height 245
click at [842, 933] on img at bounding box center [815, 1008] width 200 height 245
click at [840, 939] on img at bounding box center [815, 1008] width 200 height 245
click at [838, 940] on img at bounding box center [815, 1008] width 200 height 245
click at [834, 947] on img at bounding box center [815, 1008] width 200 height 245
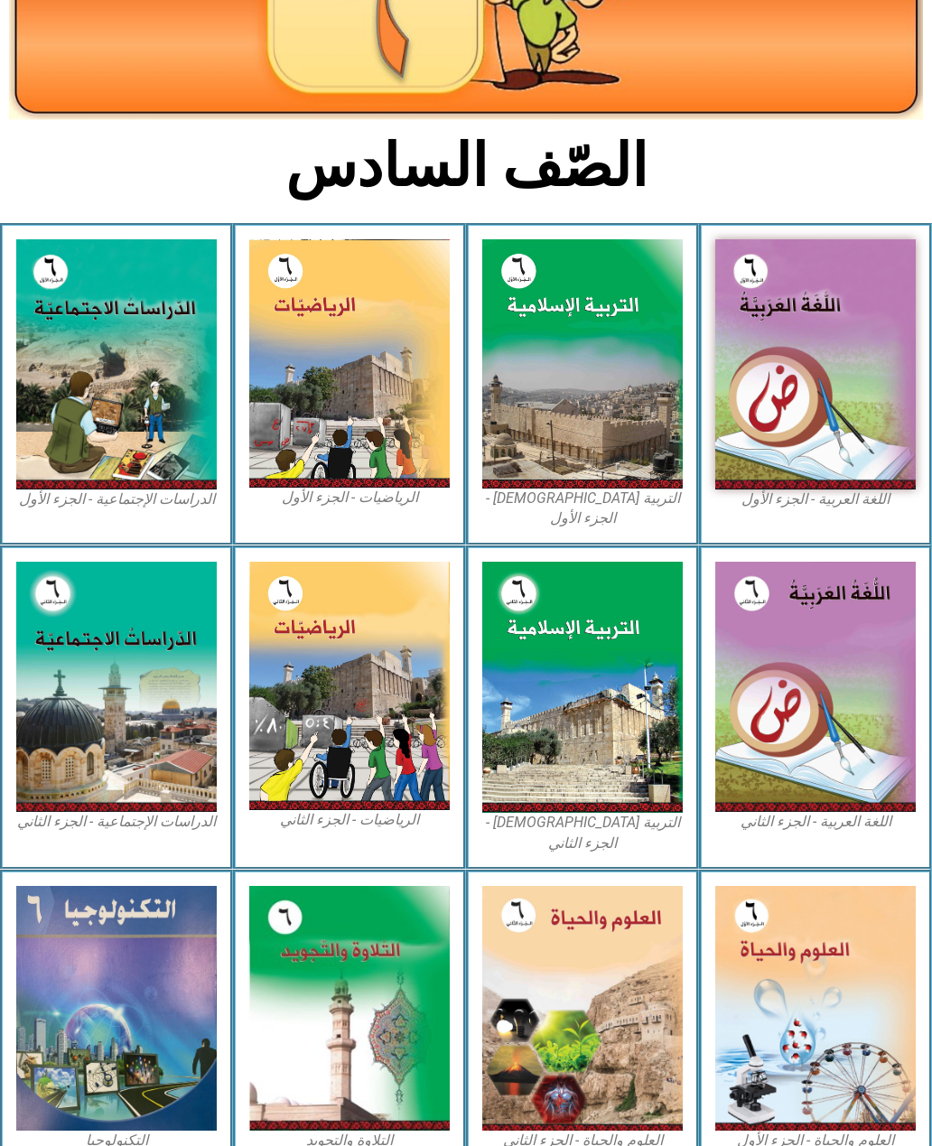
click at [832, 949] on img at bounding box center [815, 1008] width 200 height 245
click at [831, 953] on img at bounding box center [815, 1008] width 200 height 245
click at [831, 952] on img at bounding box center [815, 1008] width 200 height 245
click at [832, 949] on img at bounding box center [815, 1008] width 200 height 245
click at [827, 947] on img at bounding box center [815, 1008] width 200 height 245
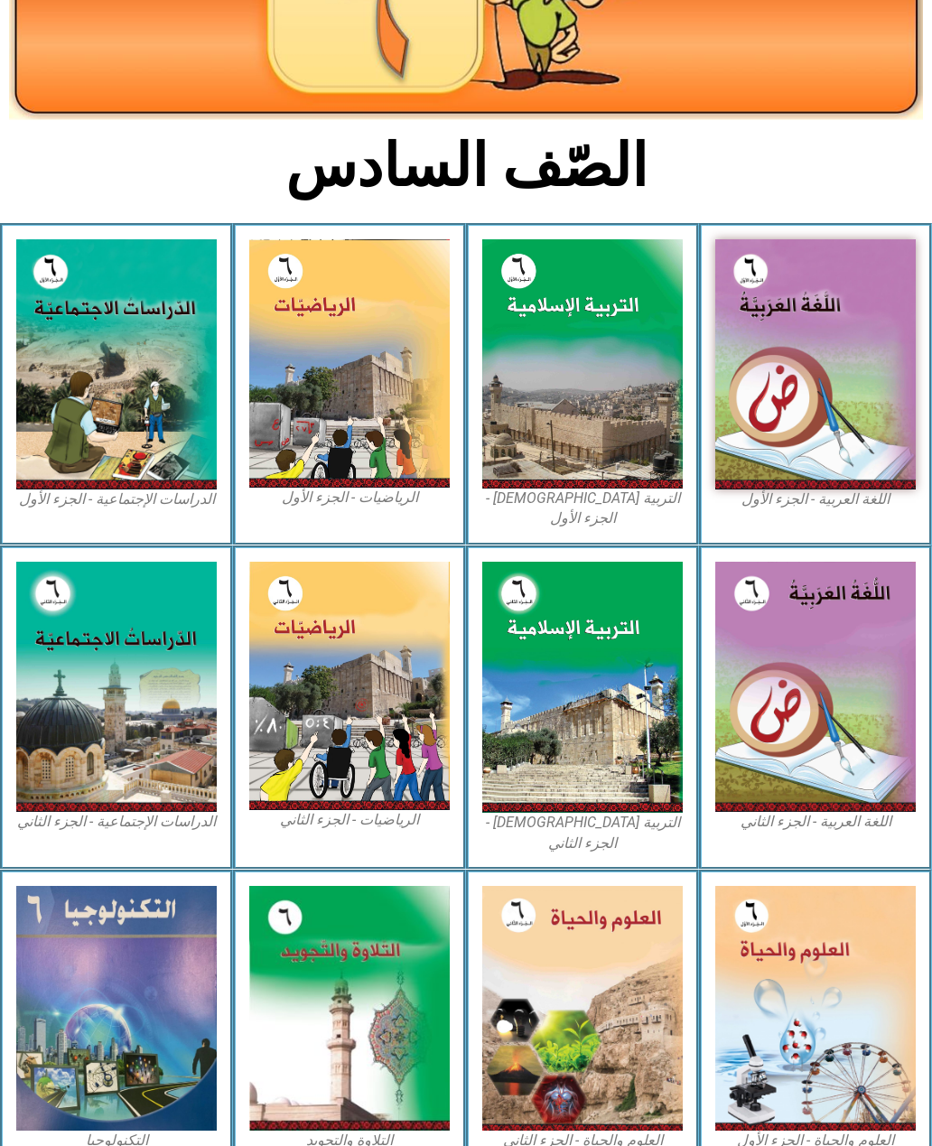
click at [829, 937] on img at bounding box center [815, 1008] width 200 height 245
click at [833, 947] on img at bounding box center [815, 1008] width 200 height 245
click at [825, 962] on img at bounding box center [815, 1008] width 200 height 245
click at [817, 973] on img at bounding box center [815, 1008] width 200 height 245
click at [815, 983] on img at bounding box center [815, 1008] width 200 height 245
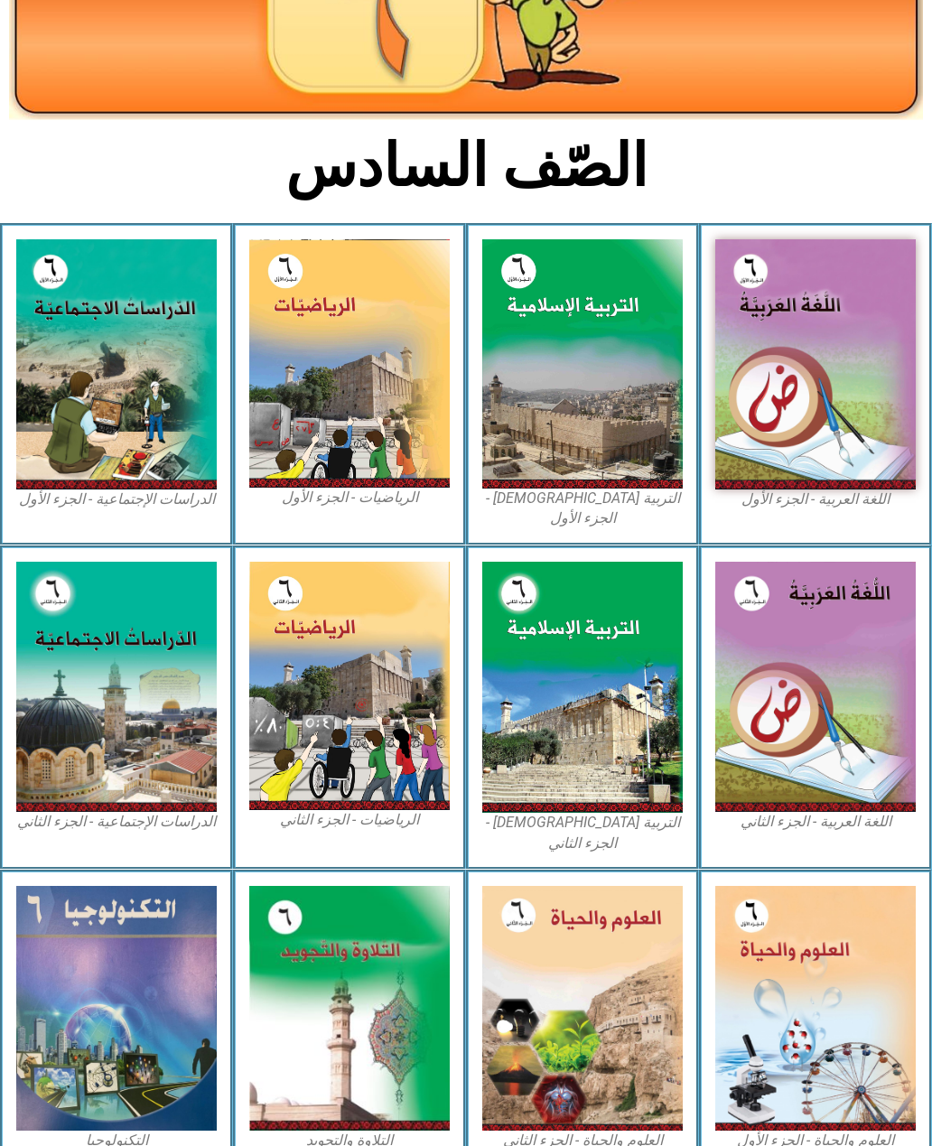
click at [807, 990] on img at bounding box center [815, 1008] width 200 height 245
click at [806, 994] on img at bounding box center [815, 1008] width 200 height 245
click at [807, 1008] on img at bounding box center [815, 1008] width 200 height 245
click at [797, 1013] on img at bounding box center [815, 1008] width 200 height 245
click at [801, 1113] on div "العلوم والحياة - الجزء الأول" at bounding box center [815, 1018] width 233 height 297
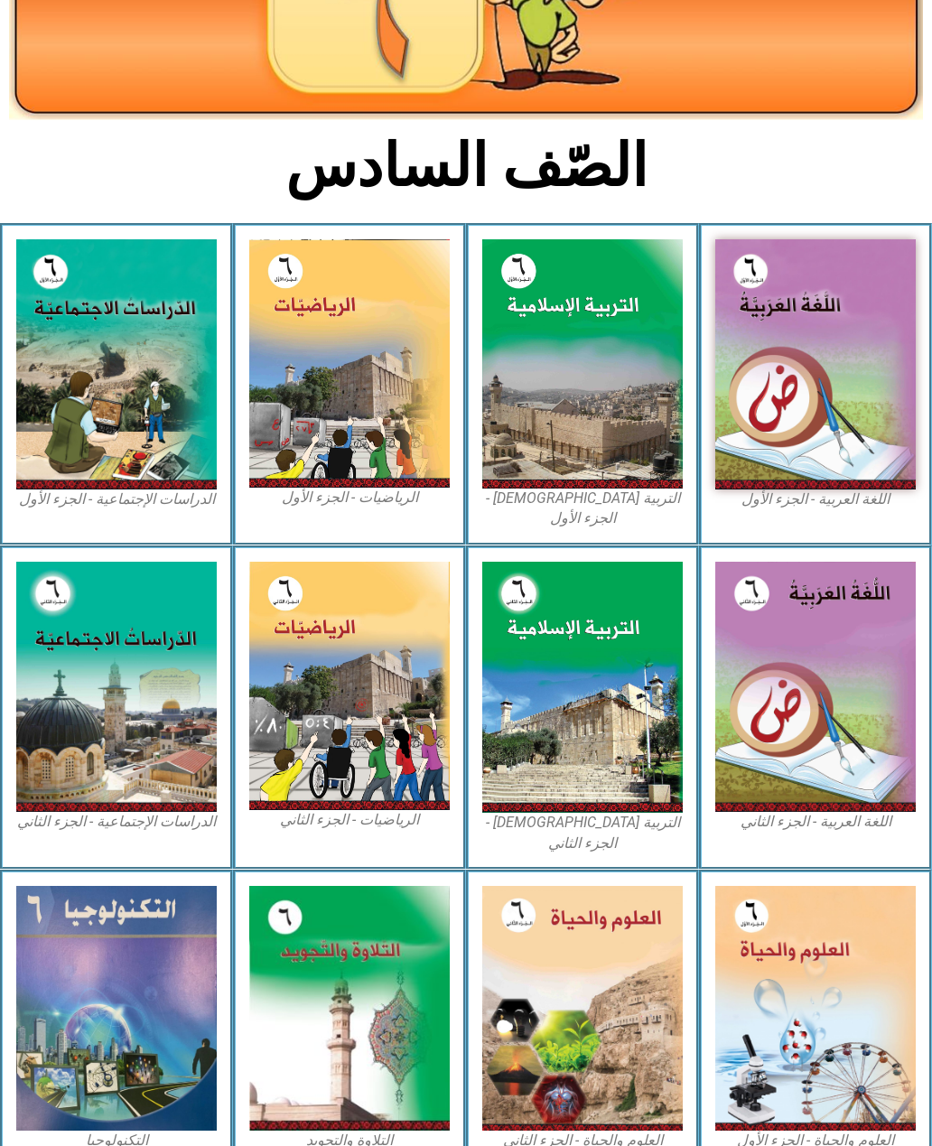
click at [806, 1098] on img at bounding box center [815, 1008] width 200 height 245
click at [832, 957] on img at bounding box center [815, 1008] width 200 height 245
click at [839, 968] on img at bounding box center [815, 1008] width 200 height 245
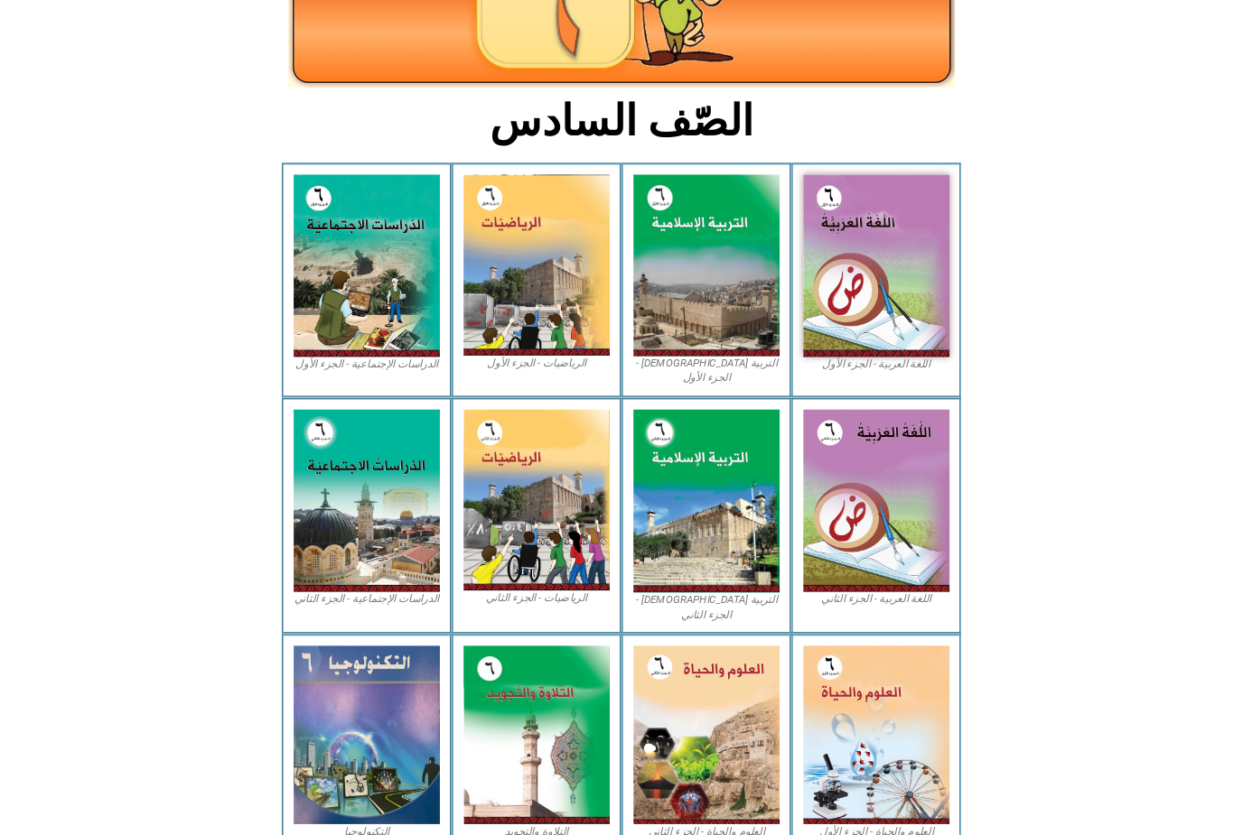
scroll to position [716, 0]
